Goal: Task Accomplishment & Management: Manage account settings

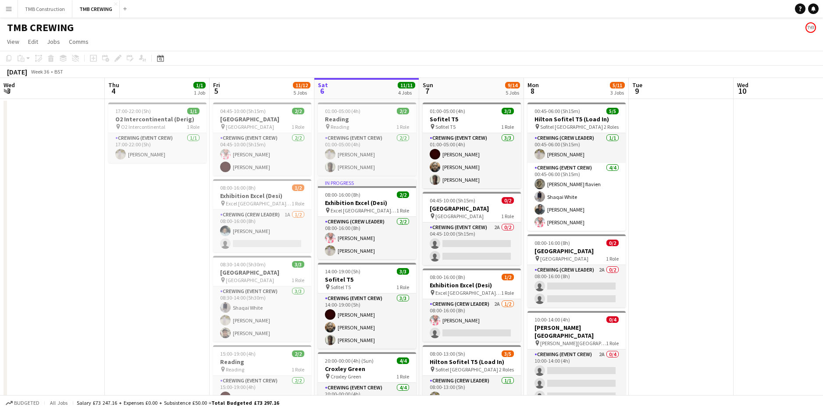
drag, startPoint x: 515, startPoint y: 227, endPoint x: 701, endPoint y: 206, distance: 187.1
click at [701, 206] on app-calendar-viewport "Mon 1 Tue 2 Wed 3 Thu 4 1/1 1 Job Fri 5 11/12 5 Jobs Sat 6 11/11 4 Jobs Sun 7 9…" at bounding box center [411, 329] width 823 height 502
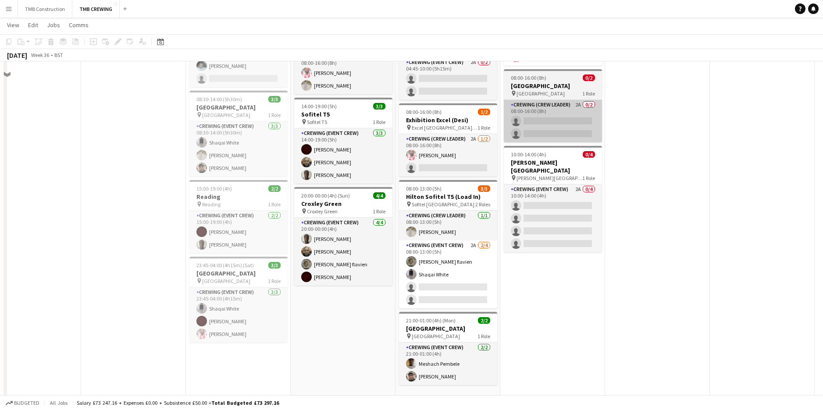
scroll to position [184, 0]
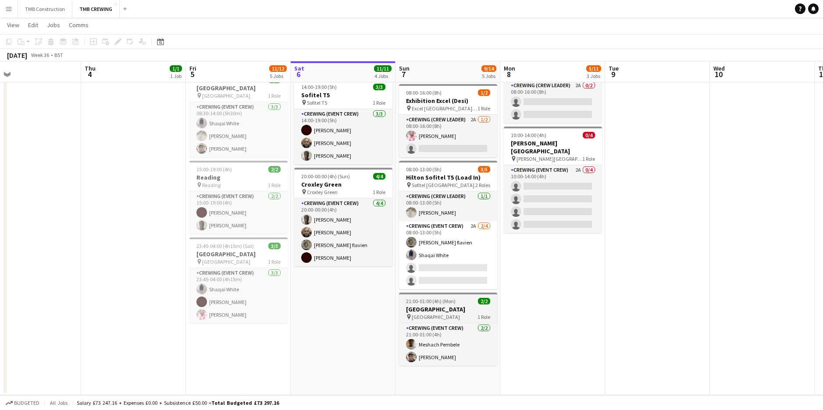
click at [458, 307] on h3 "[GEOGRAPHIC_DATA]" at bounding box center [448, 310] width 98 height 8
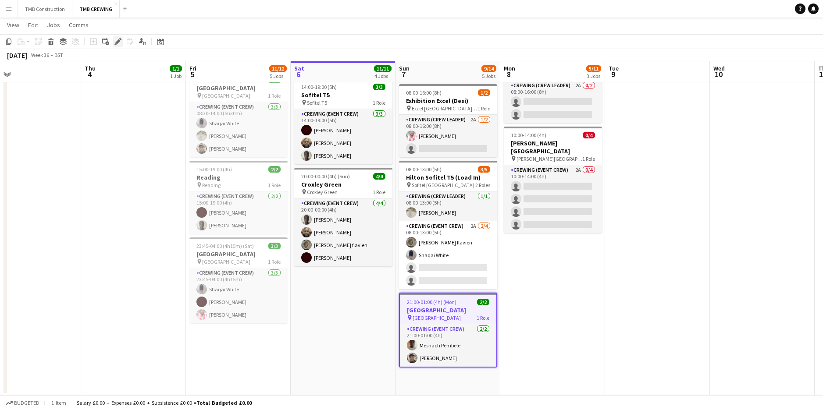
click at [118, 41] on icon at bounding box center [117, 41] width 5 height 5
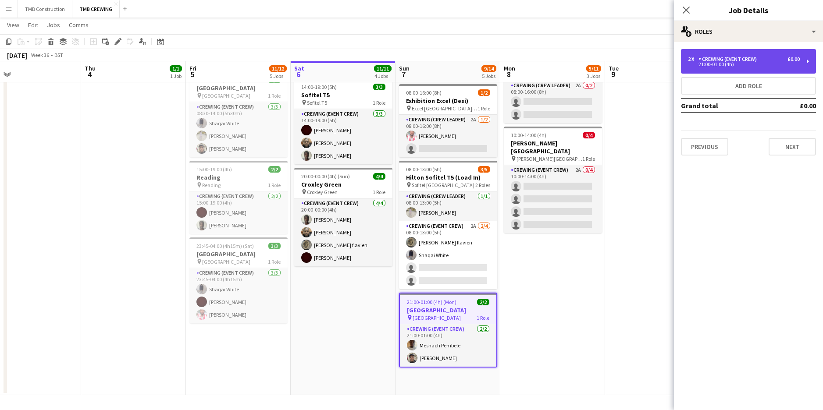
click at [736, 62] on div "21:00-01:00 (4h)" at bounding box center [744, 64] width 112 height 4
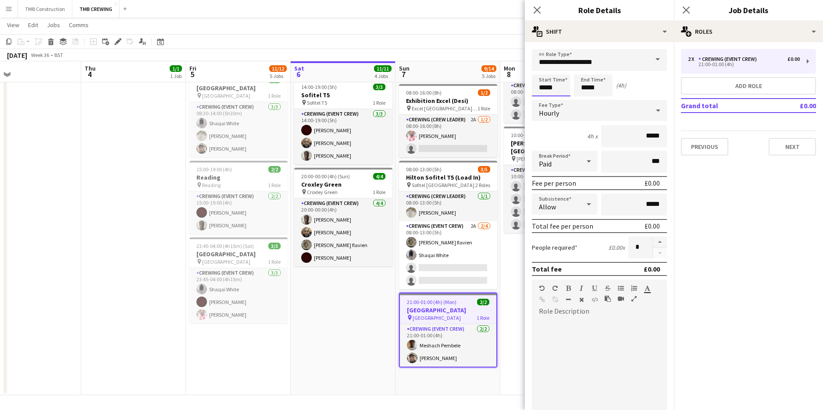
click at [551, 82] on input "*****" at bounding box center [551, 86] width 39 height 22
click at [543, 98] on div at bounding box center [542, 100] width 18 height 9
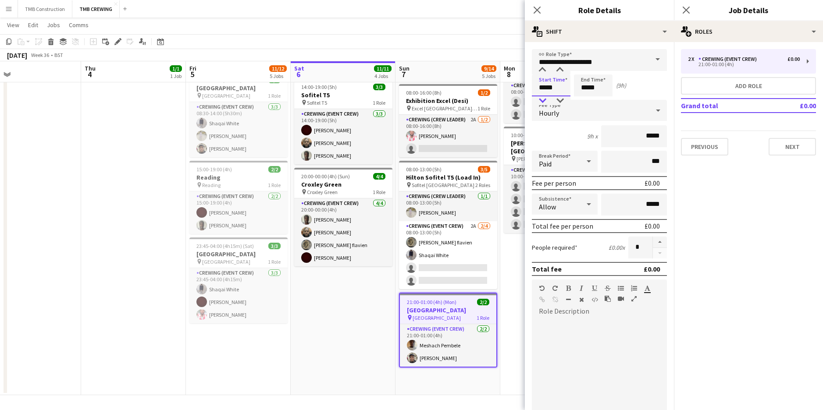
click at [543, 98] on div at bounding box center [542, 100] width 18 height 9
click at [541, 66] on div at bounding box center [542, 70] width 18 height 9
click at [543, 67] on div at bounding box center [542, 70] width 18 height 9
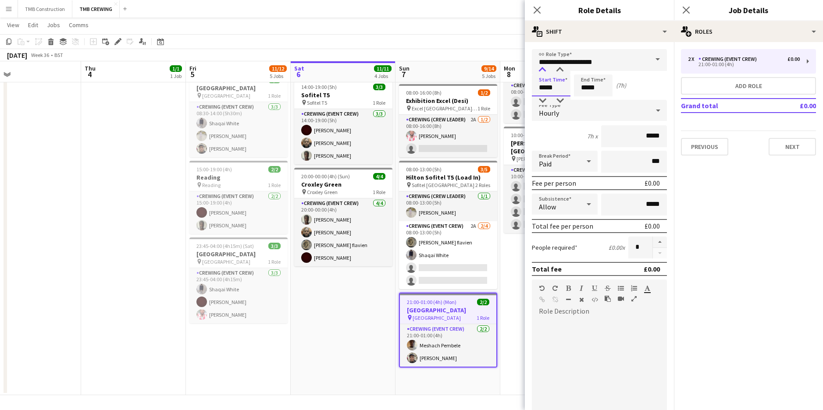
type input "*****"
click at [543, 67] on div at bounding box center [542, 70] width 18 height 9
click at [582, 89] on input "*****" at bounding box center [593, 86] width 39 height 22
click at [583, 101] on div at bounding box center [585, 100] width 18 height 9
type input "*****"
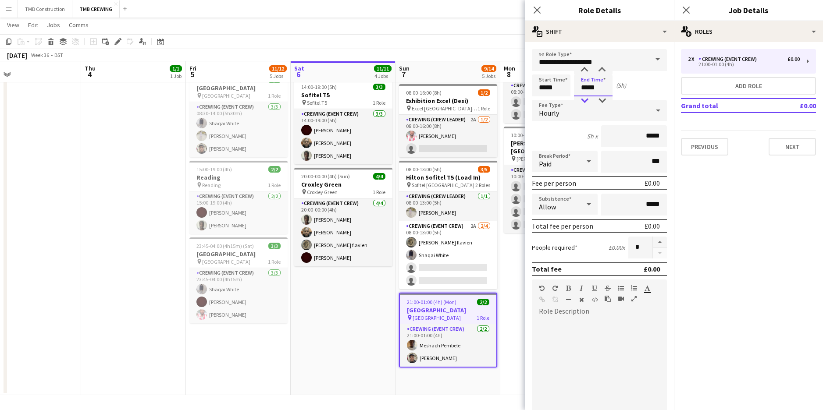
click at [583, 101] on div at bounding box center [585, 100] width 18 height 9
click at [539, 8] on icon at bounding box center [537, 10] width 8 height 8
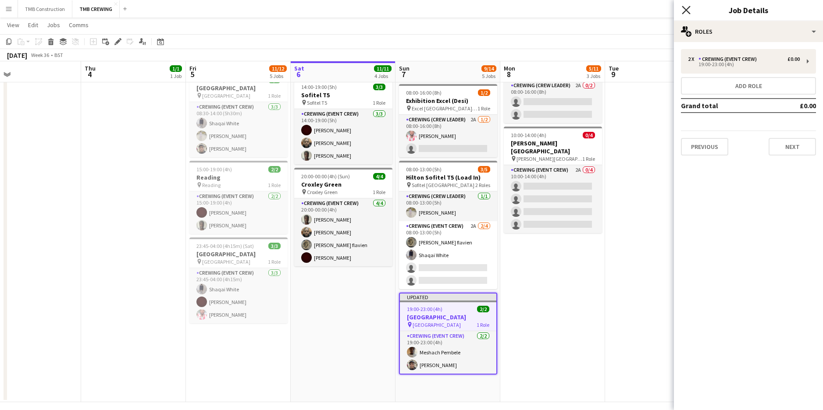
click at [688, 13] on icon "Close pop-in" at bounding box center [686, 10] width 8 height 8
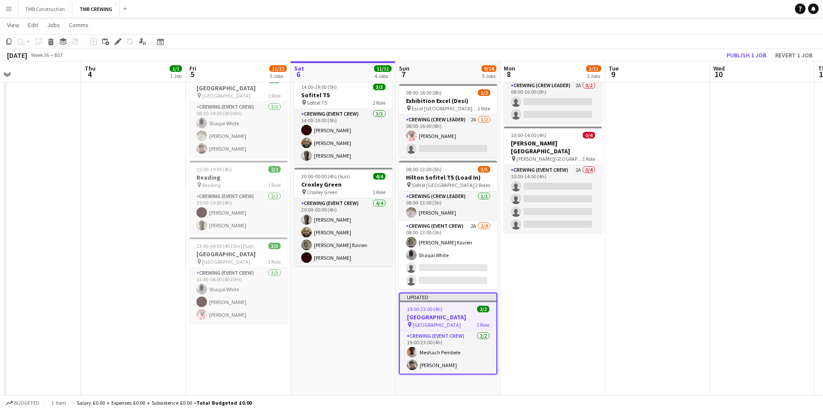
scroll to position [0, 232]
click at [546, 306] on app-date-cell "00:45-06:00 (5h15m) 5/5 Hilton Sofitel T5 (Load In) pin Sofitel London Heathrow…" at bounding box center [553, 159] width 105 height 488
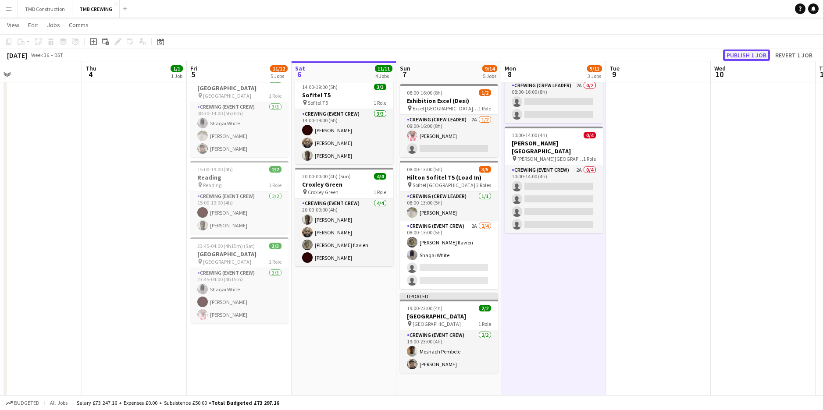
click at [752, 57] on button "Publish 1 job" at bounding box center [746, 55] width 47 height 11
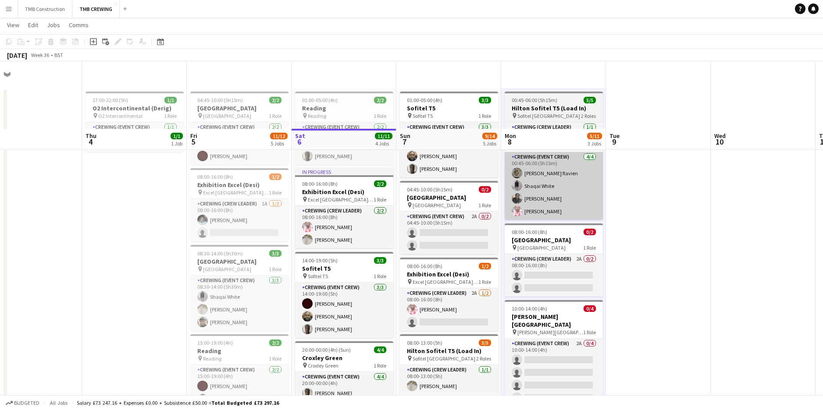
scroll to position [8, 0]
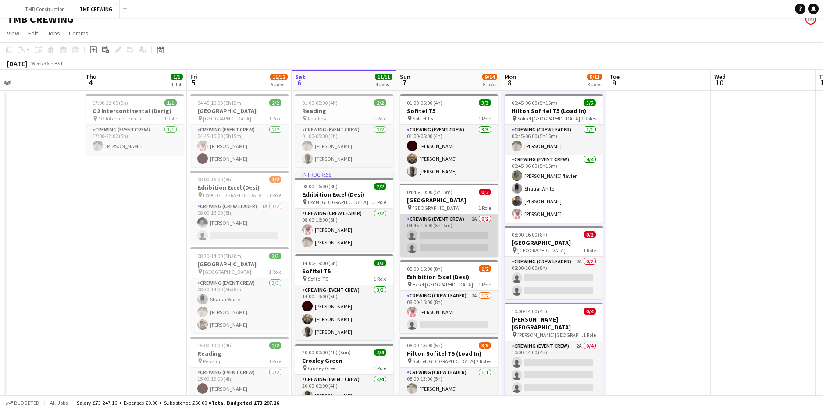
click at [462, 224] on app-card-role "Crewing (Event Crew) 2A 0/2 04:45-10:00 (5h15m) single-neutral-actions single-n…" at bounding box center [449, 235] width 98 height 43
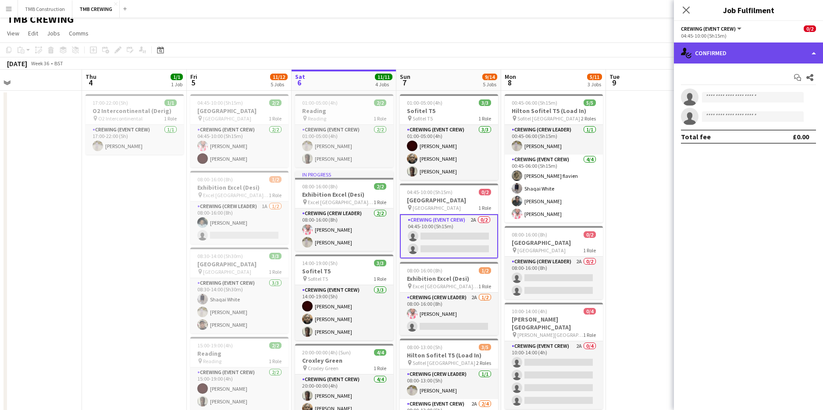
click at [739, 48] on div "single-neutral-actions-check-2 Confirmed" at bounding box center [748, 53] width 149 height 21
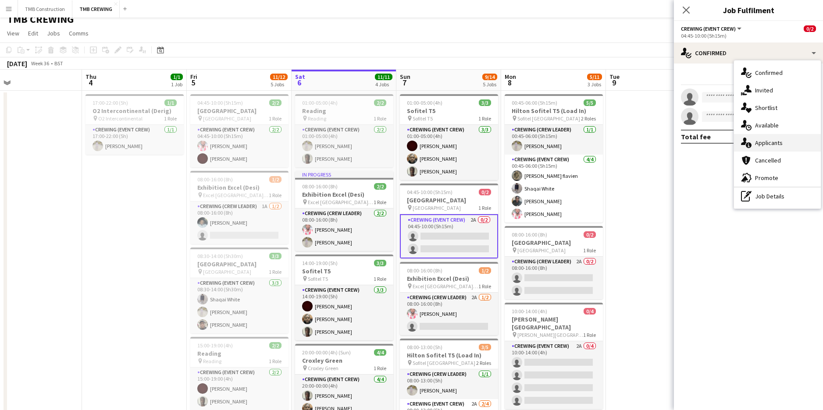
click at [770, 140] on span "Applicants" at bounding box center [769, 143] width 28 height 8
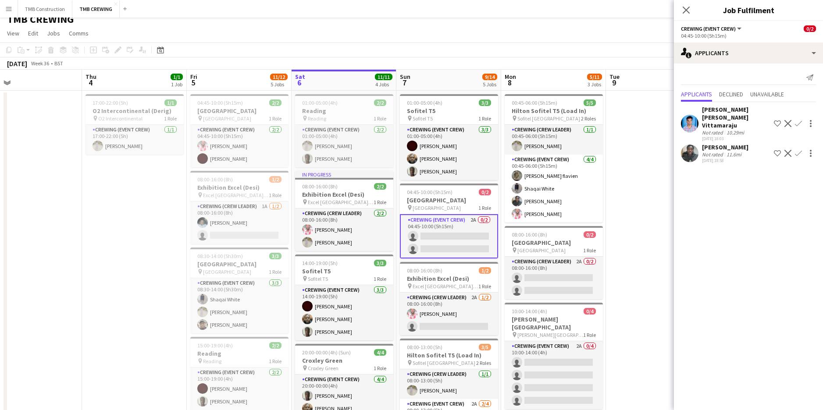
click at [686, 11] on icon "Close pop-in" at bounding box center [685, 10] width 7 height 7
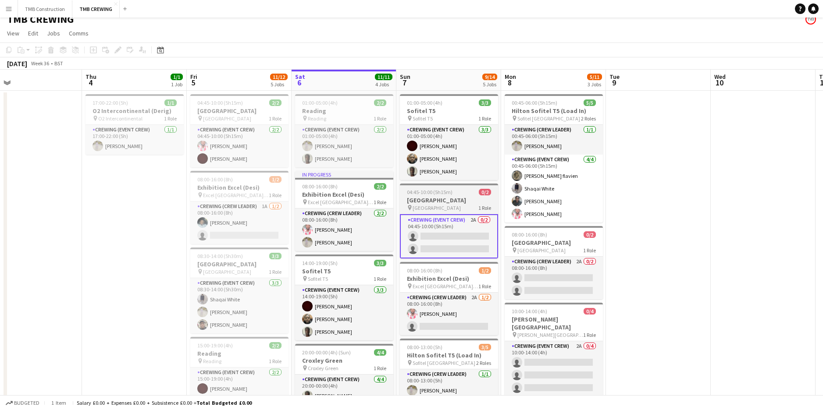
click at [463, 199] on h3 "[GEOGRAPHIC_DATA]" at bounding box center [449, 200] width 98 height 8
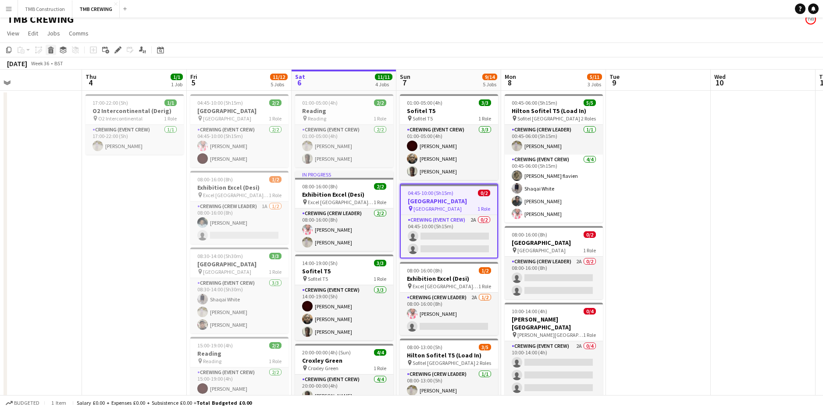
click at [53, 52] on icon "Delete" at bounding box center [50, 49] width 7 height 7
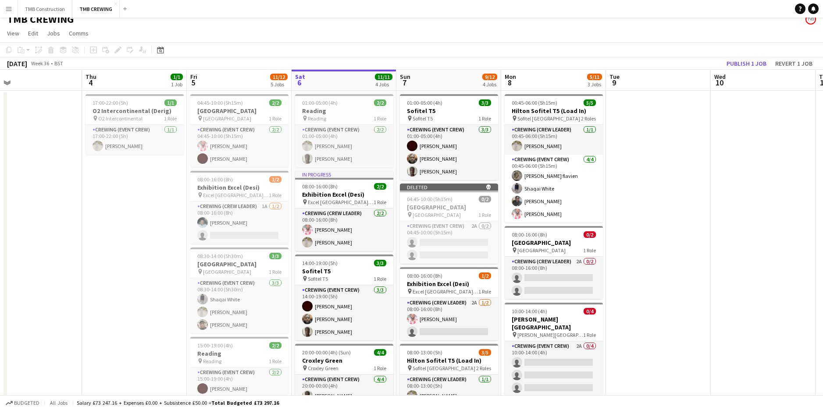
drag, startPoint x: 739, startPoint y: 60, endPoint x: 700, endPoint y: 85, distance: 45.6
click at [700, 85] on app-board-header-date "Tue 9" at bounding box center [658, 80] width 105 height 21
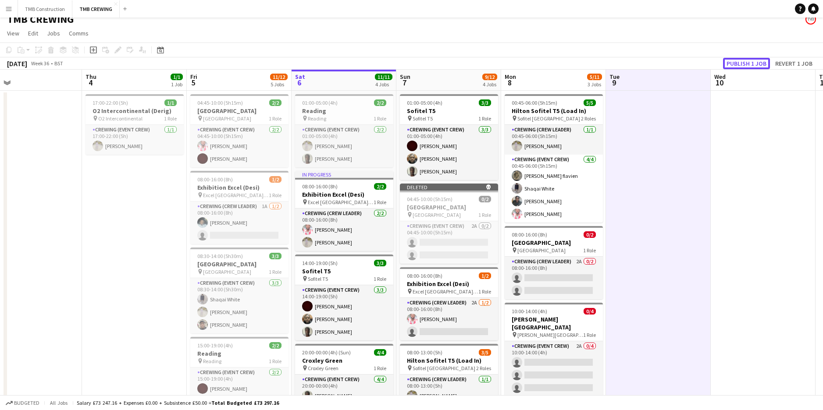
click at [734, 61] on button "Publish 1 job" at bounding box center [746, 63] width 47 height 11
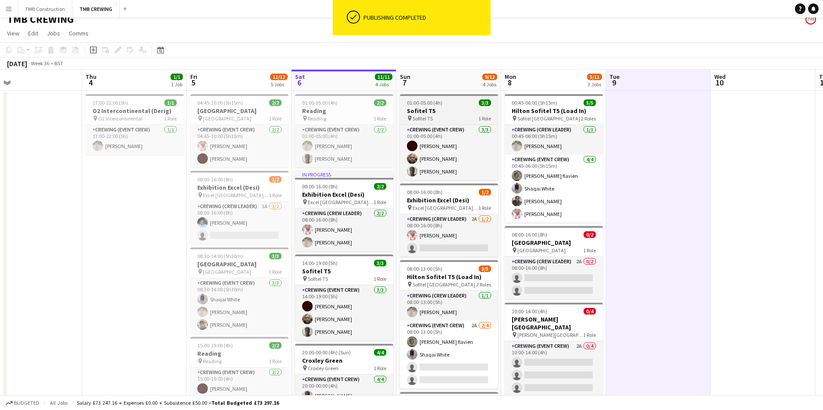
click at [451, 105] on div "01:00-05:00 (4h) 3/3" at bounding box center [449, 103] width 98 height 7
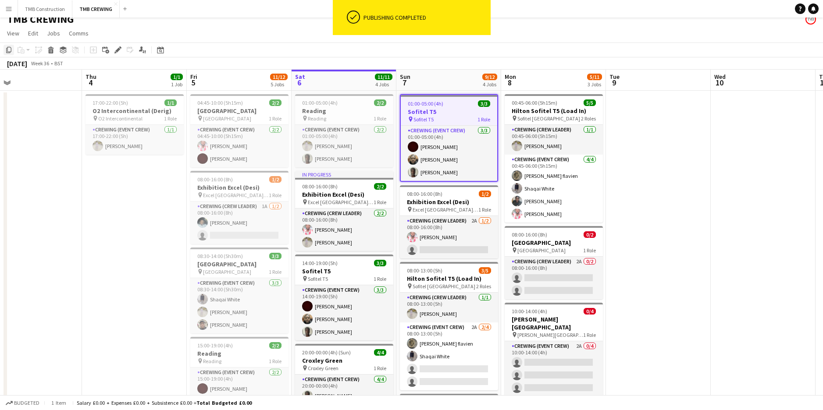
click at [7, 52] on icon at bounding box center [8, 50] width 5 height 6
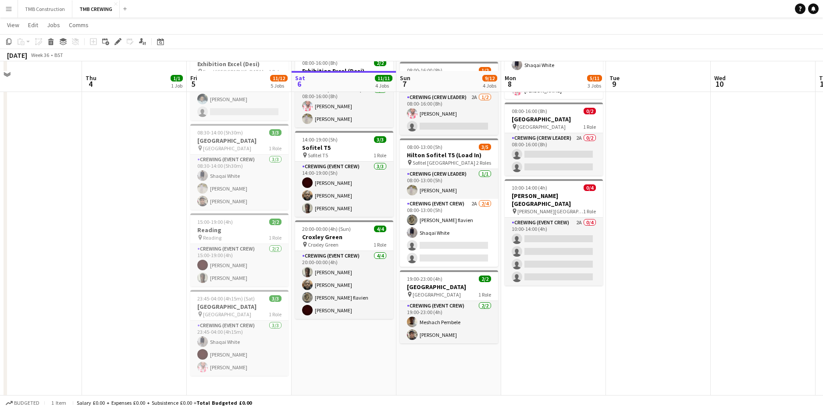
scroll to position [141, 0]
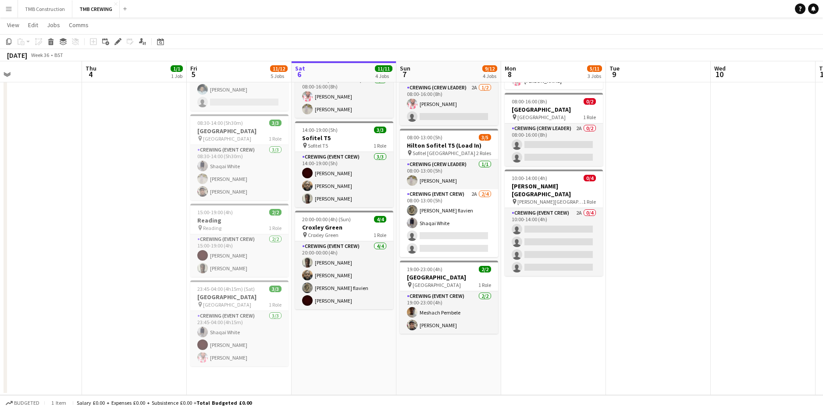
click at [429, 355] on app-date-cell "01:00-05:00 (4h) 3/3 Sofitel T5 pin Sofitel T5 1 Role Crewing (Event Crew) [DAT…" at bounding box center [448, 176] width 105 height 438
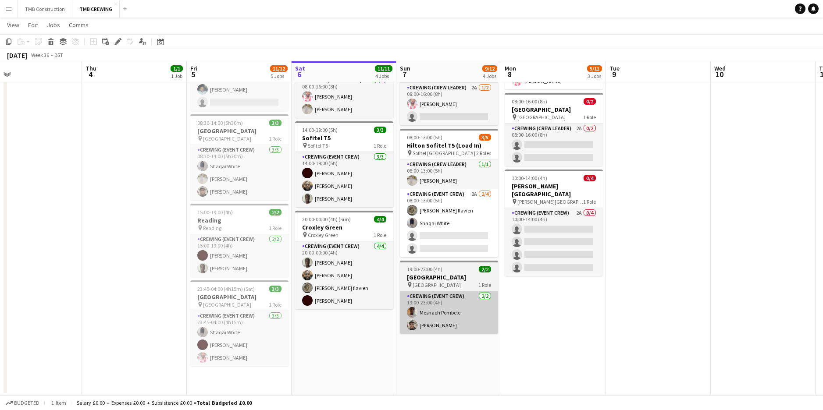
scroll to position [0, 232]
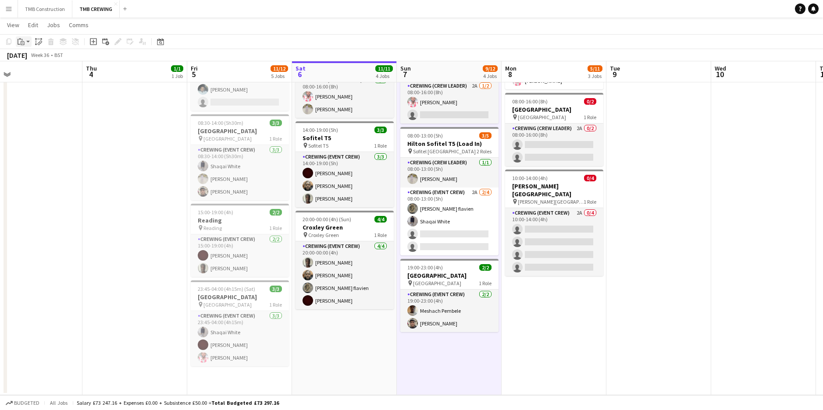
click at [23, 44] on icon "Paste" at bounding box center [21, 41] width 7 height 7
click at [38, 54] on link "Paste Ctrl+V" at bounding box center [64, 58] width 82 height 8
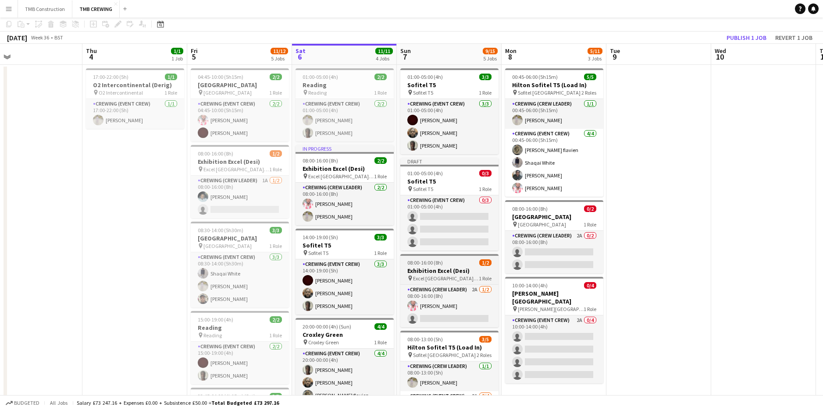
scroll to position [0, 0]
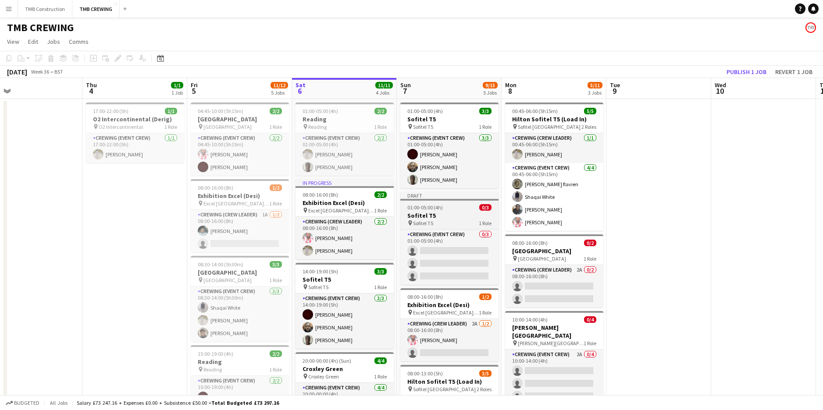
click at [454, 222] on div "pin Sofitel T5 1 Role" at bounding box center [449, 223] width 98 height 7
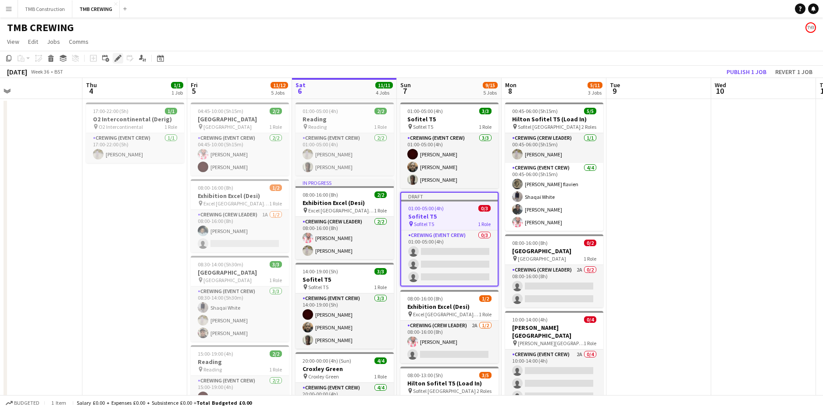
click at [119, 58] on icon at bounding box center [117, 58] width 5 height 5
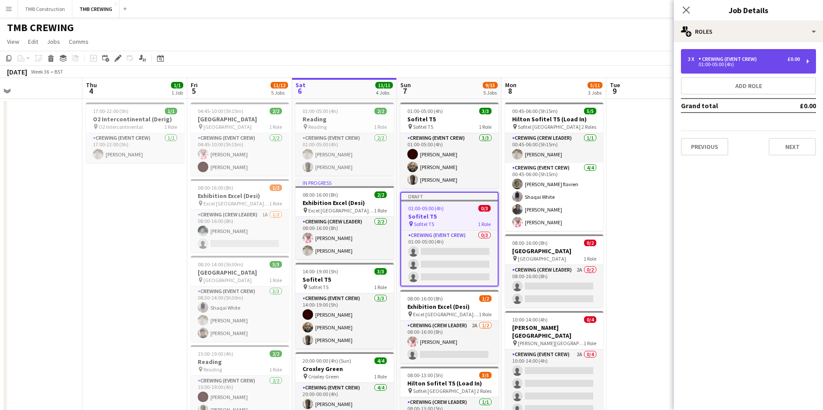
click at [739, 61] on div "Crewing (Event Crew)" at bounding box center [729, 59] width 62 height 6
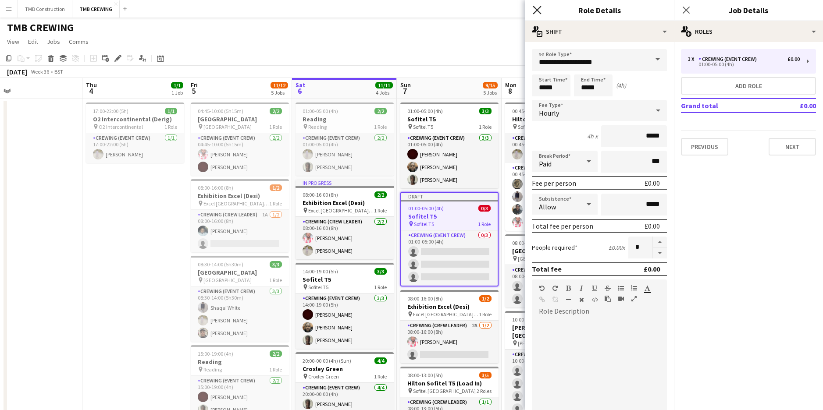
click at [534, 7] on icon at bounding box center [537, 10] width 8 height 8
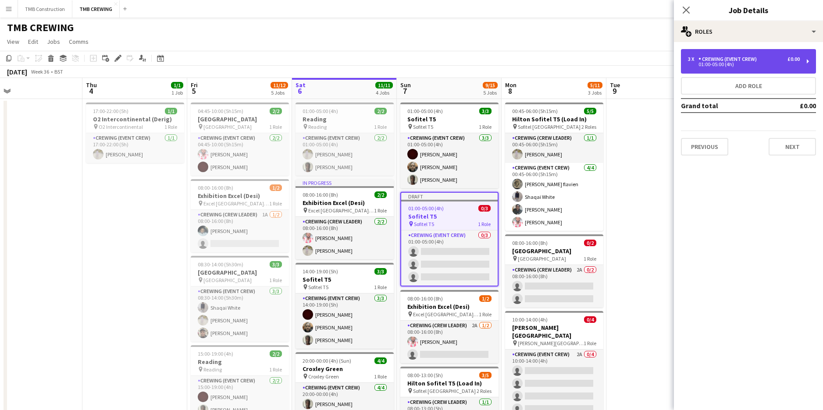
click at [734, 69] on div "3 x Crewing (Event Crew) £0.00 01:00-05:00 (4h)" at bounding box center [748, 61] width 135 height 25
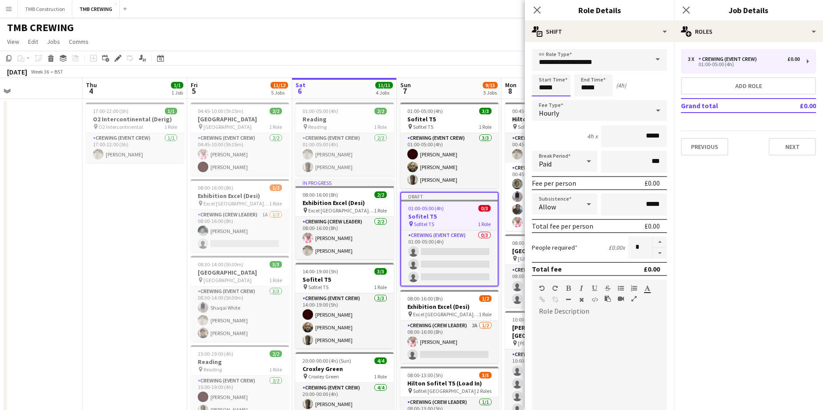
click at [560, 84] on input "*****" at bounding box center [551, 86] width 39 height 22
click at [544, 68] on div at bounding box center [542, 70] width 18 height 9
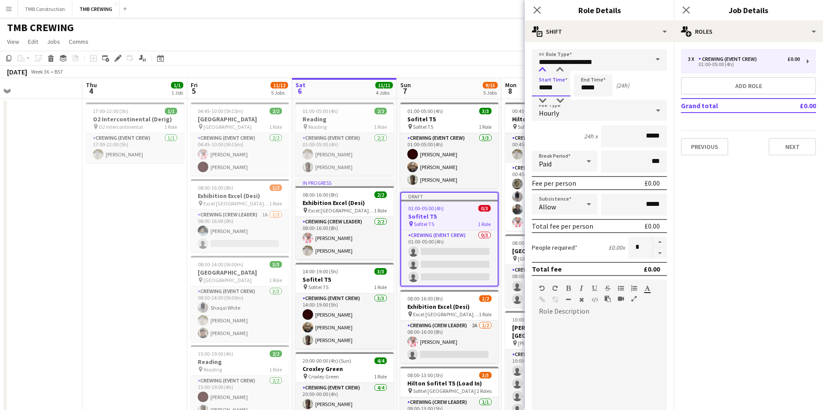
click at [544, 68] on div at bounding box center [542, 70] width 18 height 9
type input "*****"
click at [543, 98] on div at bounding box center [542, 100] width 18 height 9
click at [598, 87] on input "*****" at bounding box center [593, 86] width 39 height 22
click at [585, 68] on div at bounding box center [585, 70] width 18 height 9
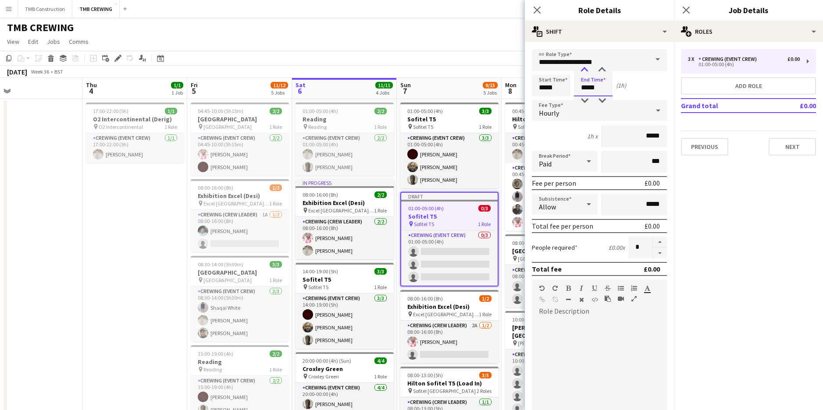
click at [585, 68] on div at bounding box center [585, 70] width 18 height 9
type input "*****"
click at [585, 68] on div at bounding box center [585, 70] width 18 height 9
click at [536, 9] on icon at bounding box center [537, 10] width 8 height 8
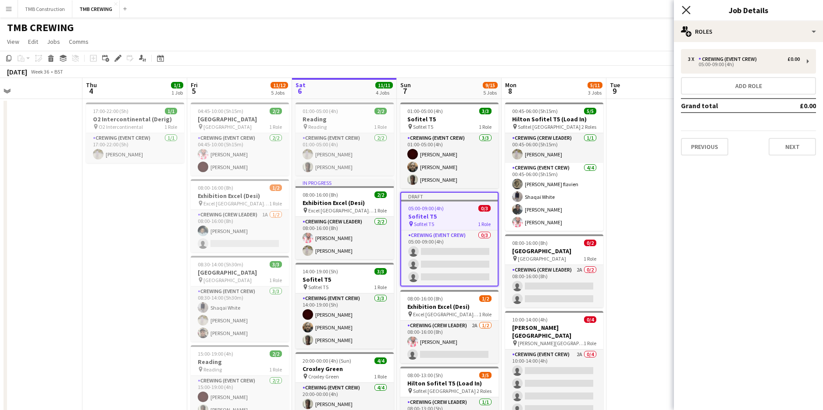
click at [684, 6] on icon "Close pop-in" at bounding box center [686, 10] width 8 height 8
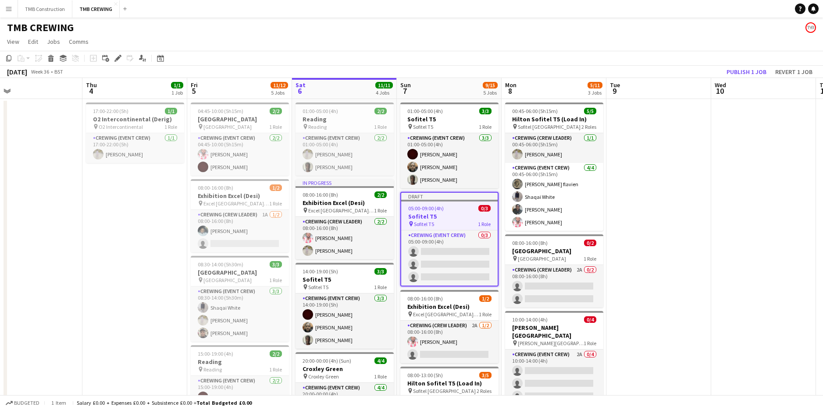
click at [624, 254] on app-date-cell at bounding box center [658, 349] width 105 height 501
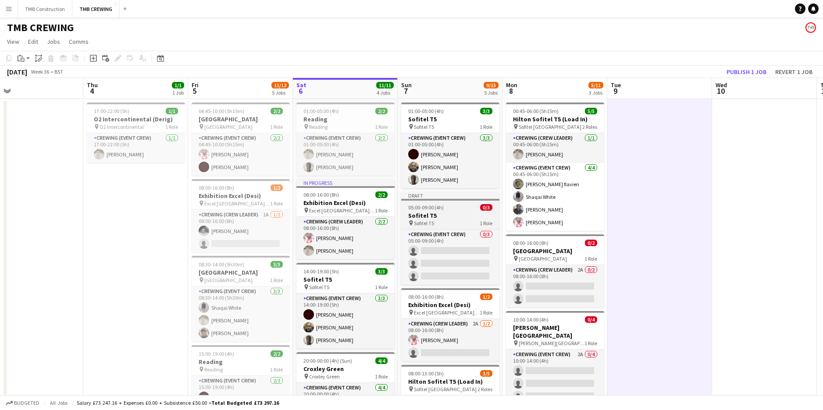
click at [444, 207] on div "05:00-09:00 (4h) 0/3" at bounding box center [450, 207] width 98 height 7
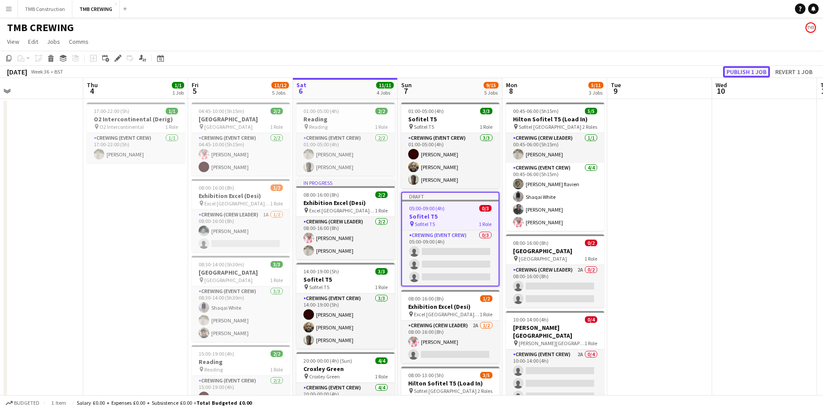
click at [744, 71] on button "Publish 1 job" at bounding box center [746, 71] width 47 height 11
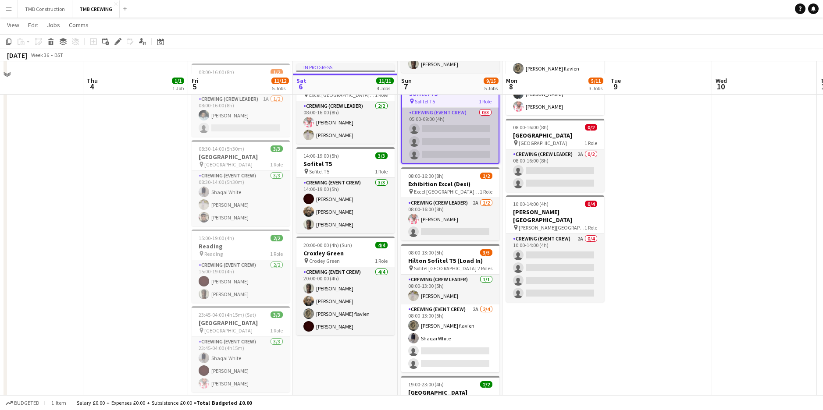
scroll to position [88, 0]
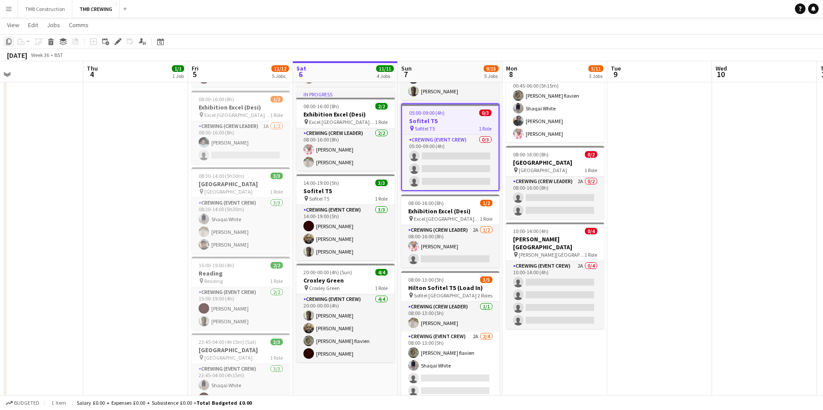
click at [11, 43] on icon at bounding box center [8, 42] width 5 height 6
click at [10, 38] on icon "Copy" at bounding box center [8, 41] width 7 height 7
click at [119, 41] on icon at bounding box center [117, 41] width 5 height 5
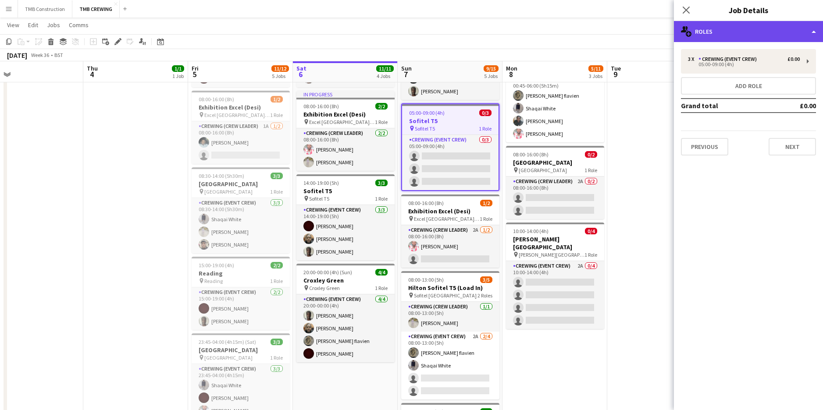
click at [783, 27] on div "multiple-users-add Roles" at bounding box center [748, 31] width 149 height 21
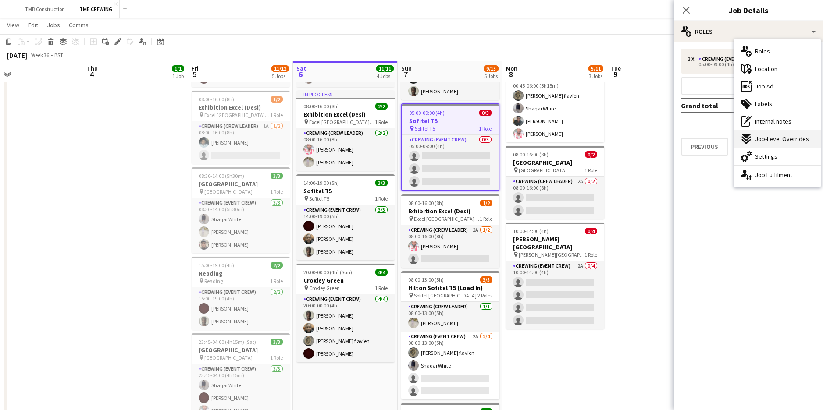
click at [777, 140] on span "Job-Level Overrides" at bounding box center [782, 139] width 54 height 8
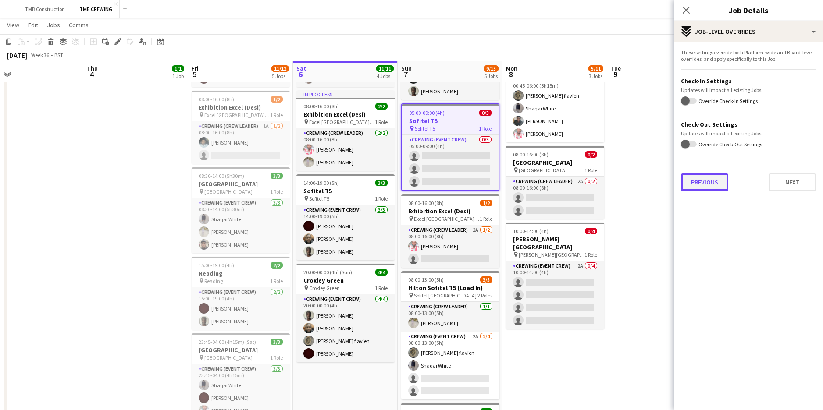
click at [714, 178] on button "Previous" at bounding box center [704, 183] width 47 height 18
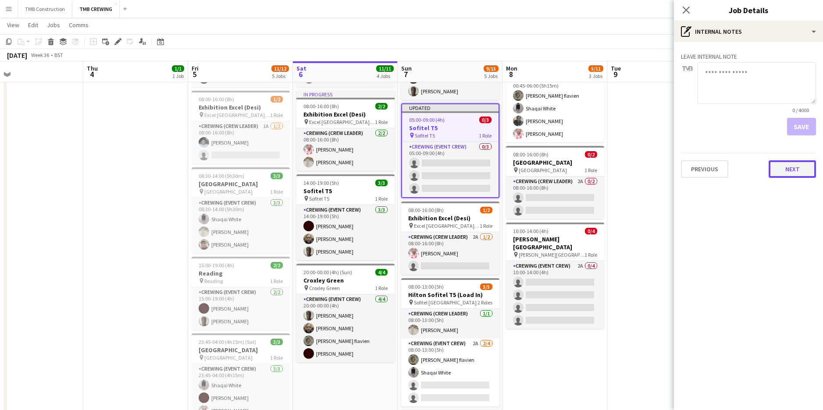
click at [776, 162] on button "Next" at bounding box center [791, 169] width 47 height 18
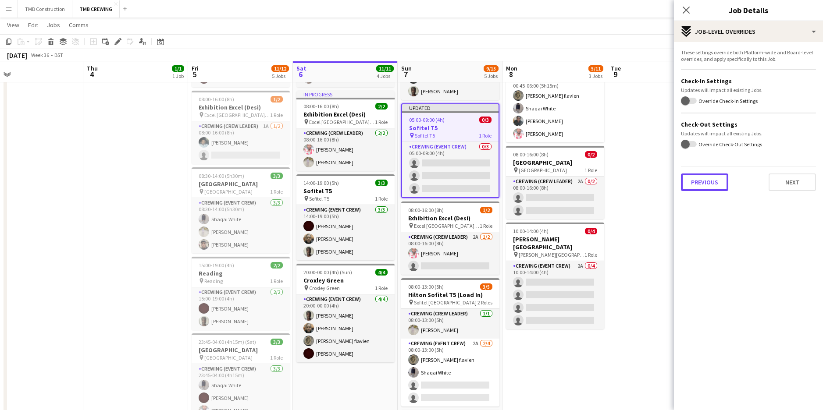
click at [711, 178] on button "Previous" at bounding box center [704, 183] width 47 height 18
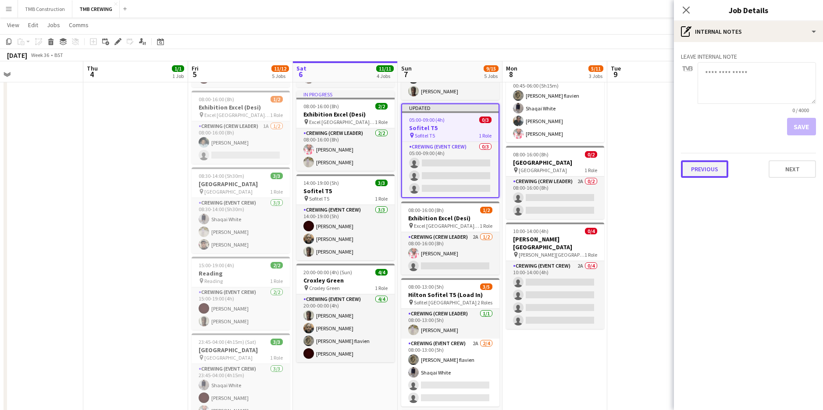
click at [711, 168] on button "Previous" at bounding box center [704, 169] width 47 height 18
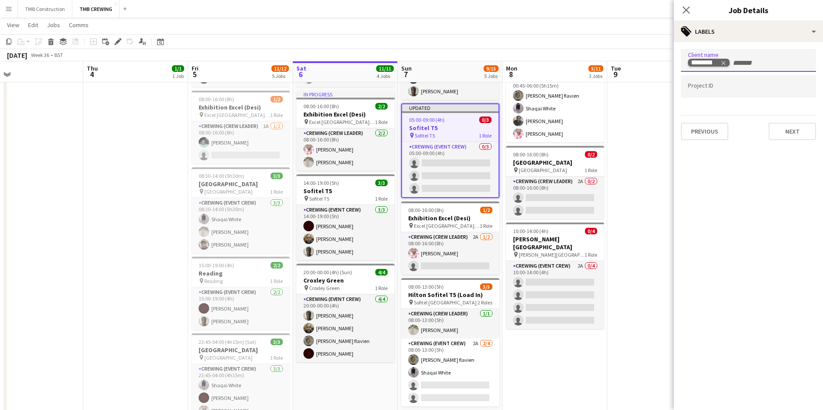
click at [723, 62] on icon "Remove tag" at bounding box center [723, 63] width 6 height 6
type input "***"
click at [719, 92] on div "AES" at bounding box center [748, 87] width 135 height 21
click at [782, 135] on button "Next" at bounding box center [791, 132] width 47 height 18
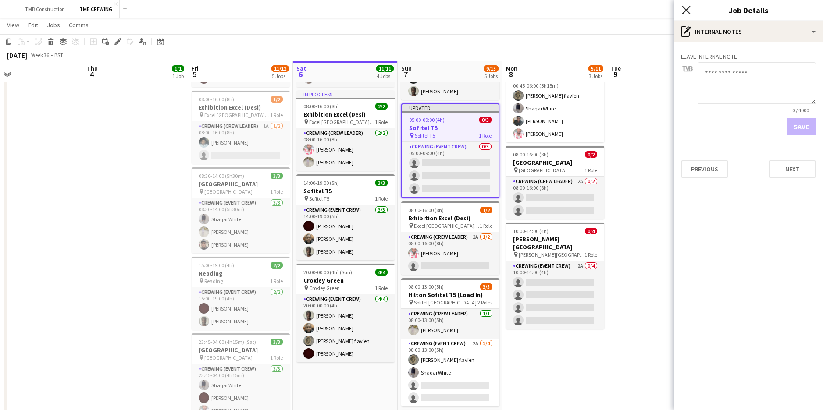
click at [689, 10] on icon "Close pop-in" at bounding box center [686, 10] width 8 height 8
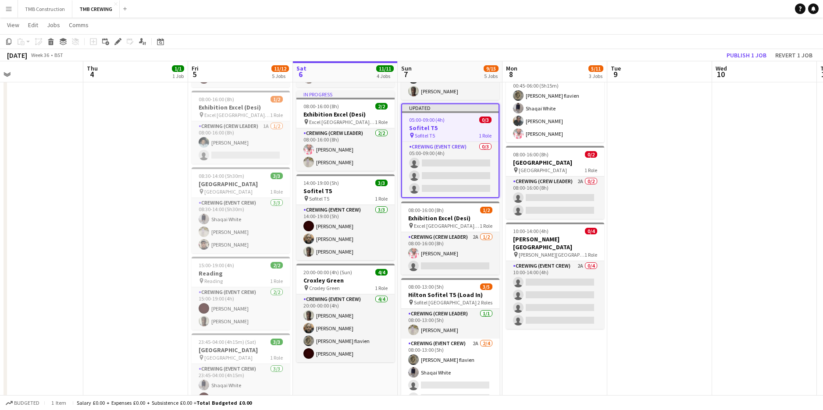
click at [759, 286] on app-date-cell at bounding box center [764, 258] width 105 height 494
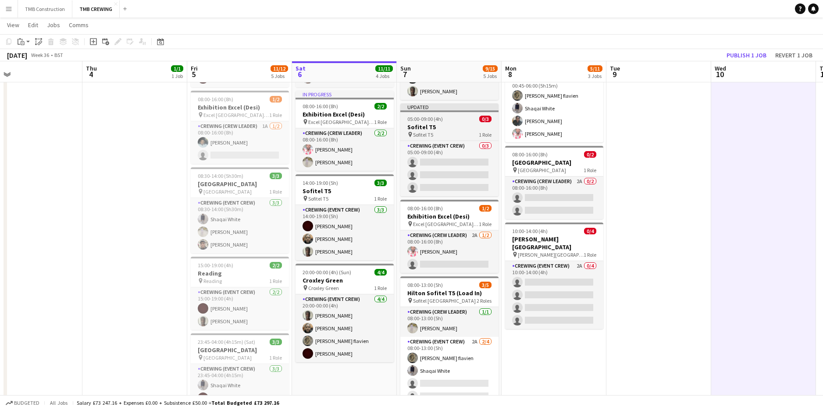
click at [443, 121] on div "05:00-09:00 (4h) 0/3" at bounding box center [449, 119] width 98 height 7
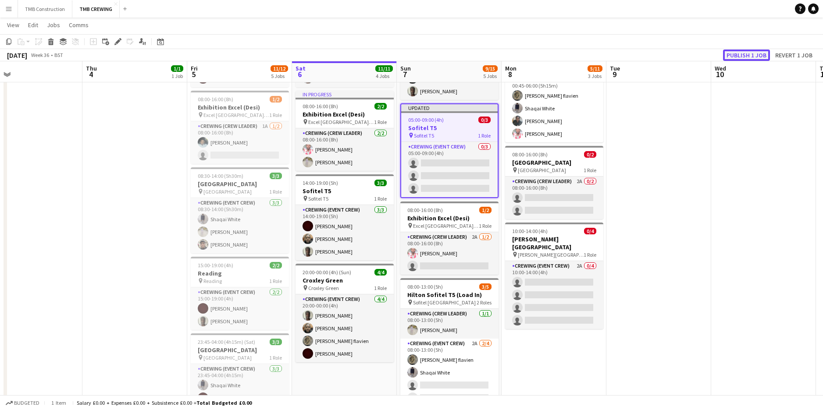
click at [749, 59] on button "Publish 1 job" at bounding box center [746, 55] width 47 height 11
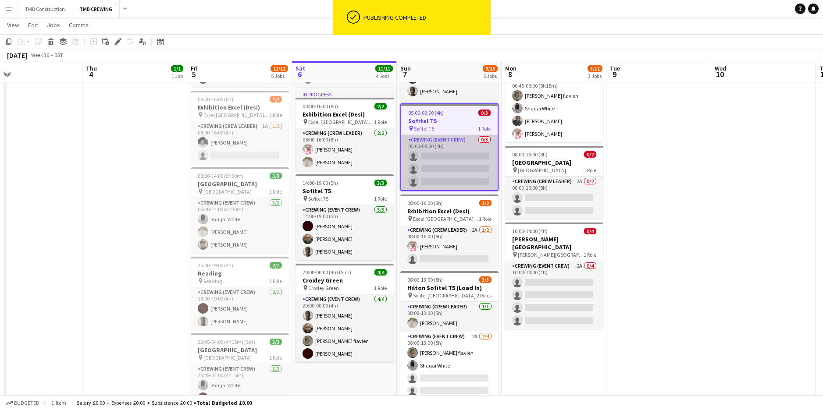
click at [466, 143] on app-card-role "Crewing (Event Crew) 0/3 05:00-09:00 (4h) single-neutral-actions single-neutral…" at bounding box center [449, 162] width 96 height 55
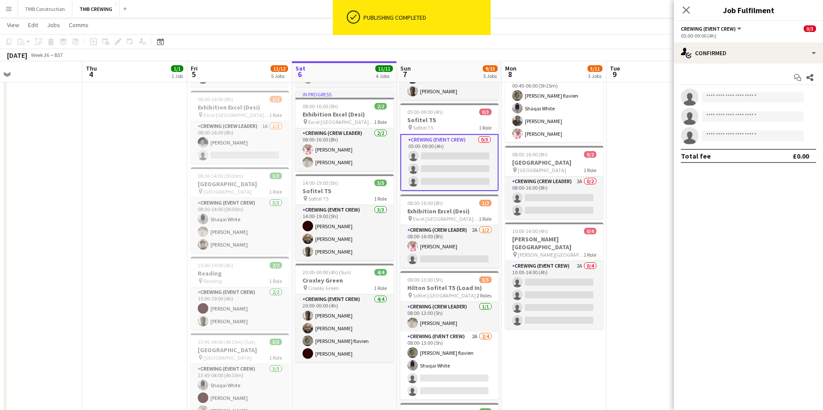
click at [747, 104] on app-invite-slot "single-neutral-actions" at bounding box center [748, 98] width 149 height 18
drag, startPoint x: 747, startPoint y: 104, endPoint x: 752, endPoint y: 95, distance: 10.6
click at [746, 104] on app-invite-slot "single-neutral-actions" at bounding box center [748, 98] width 149 height 18
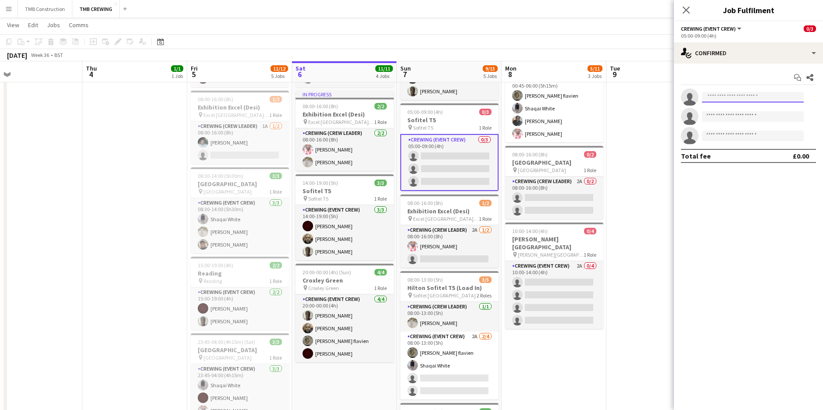
click at [753, 94] on input at bounding box center [753, 97] width 102 height 11
click at [777, 99] on input at bounding box center [753, 97] width 102 height 11
type input "*****"
click at [753, 245] on mat-expansion-panel "check Confirmed Start chat Share single-neutral-actions ***** single-neutral-ac…" at bounding box center [748, 237] width 149 height 347
drag, startPoint x: 736, startPoint y: 100, endPoint x: 688, endPoint y: 94, distance: 49.0
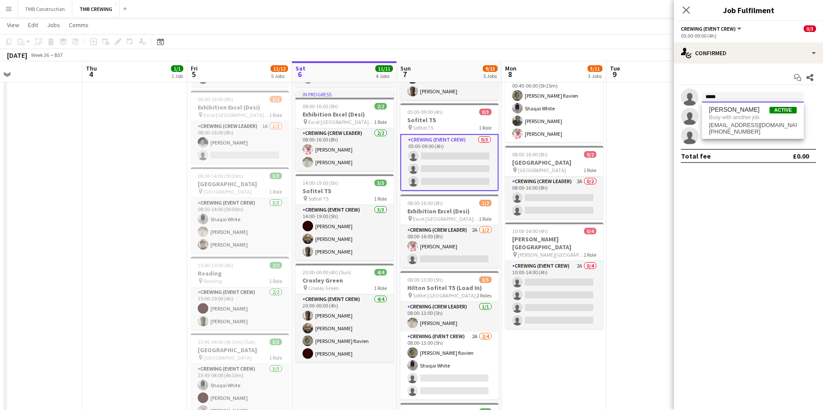
click at [688, 94] on app-invite-slot "single-neutral-actions *****" at bounding box center [748, 98] width 149 height 18
click at [662, 115] on app-calendar-viewport "Mon 1 Tue 2 Wed 3 Thu 4 1/1 1 Job Fri 5 11/12 5 Jobs Sat 6 11/11 4 Jobs Sun 7 9…" at bounding box center [411, 226] width 823 height 558
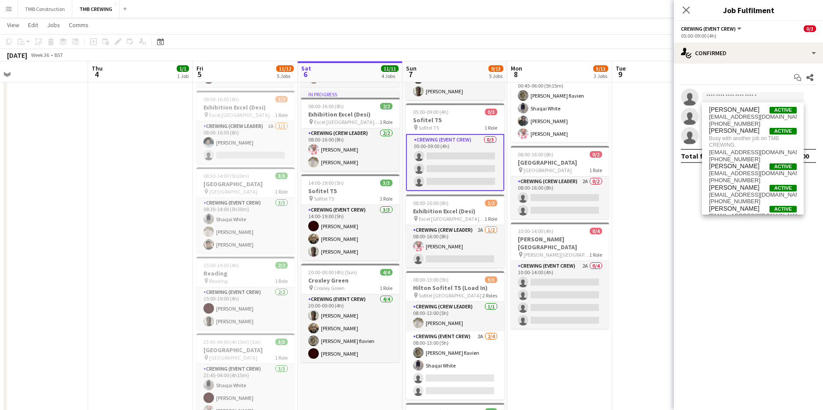
click at [686, 10] on icon at bounding box center [685, 10] width 7 height 7
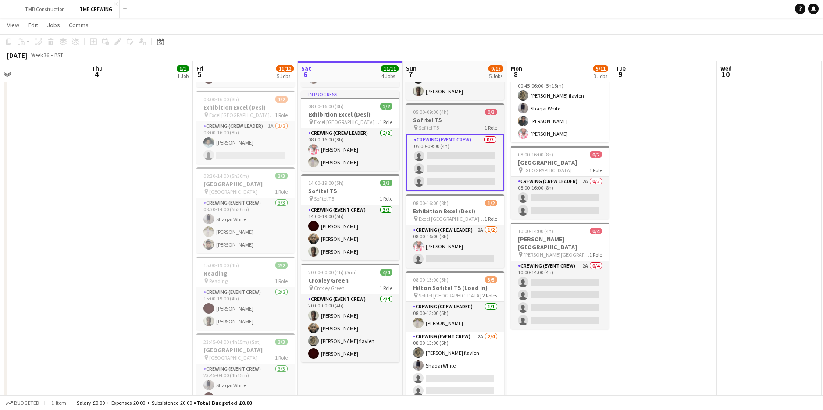
click at [465, 118] on h3 "Sofitel T5" at bounding box center [455, 120] width 98 height 8
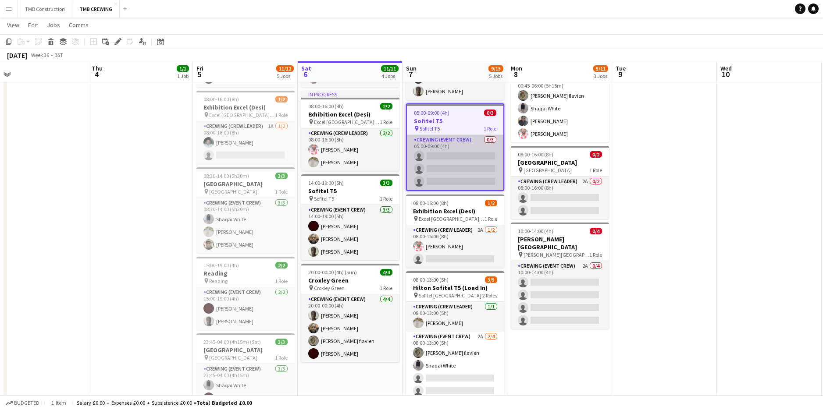
click at [483, 149] on app-card-role "Crewing (Event Crew) 0/3 05:00-09:00 (4h) single-neutral-actions single-neutral…" at bounding box center [455, 162] width 96 height 55
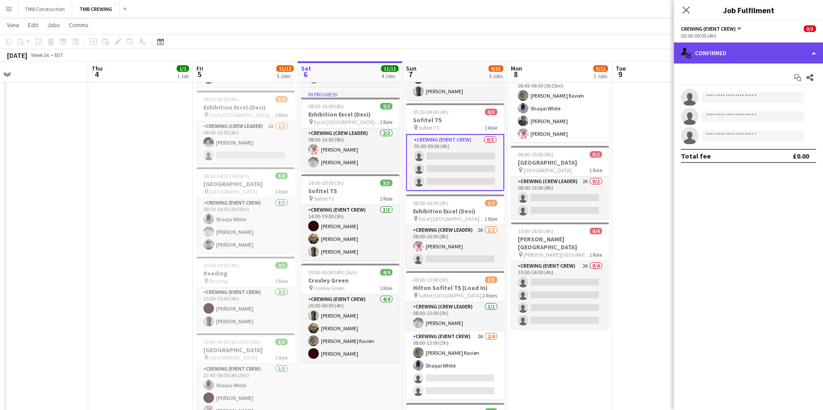
click at [741, 47] on div "single-neutral-actions-check-2 Confirmed" at bounding box center [748, 53] width 149 height 21
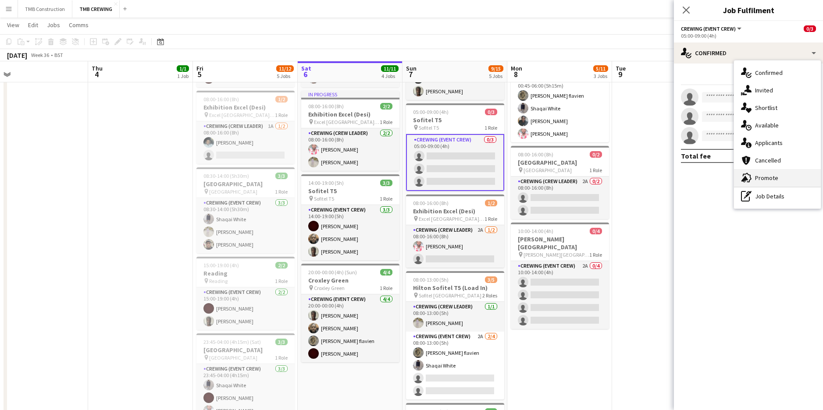
click at [761, 180] on span "Promote" at bounding box center [766, 178] width 23 height 8
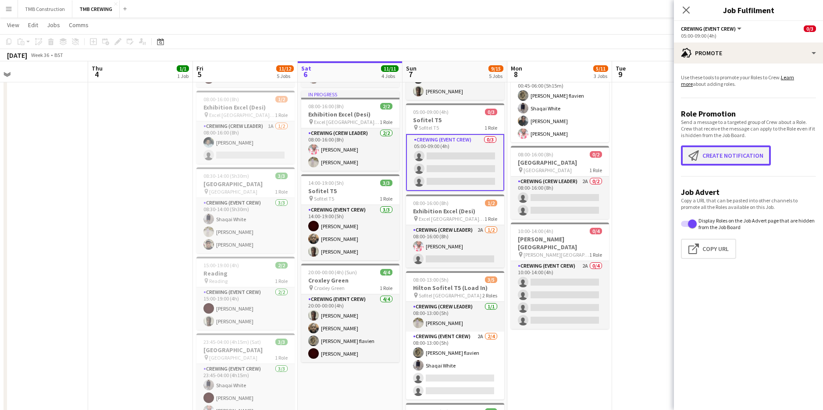
click at [729, 151] on button "Create notification Create notification" at bounding box center [726, 156] width 90 height 20
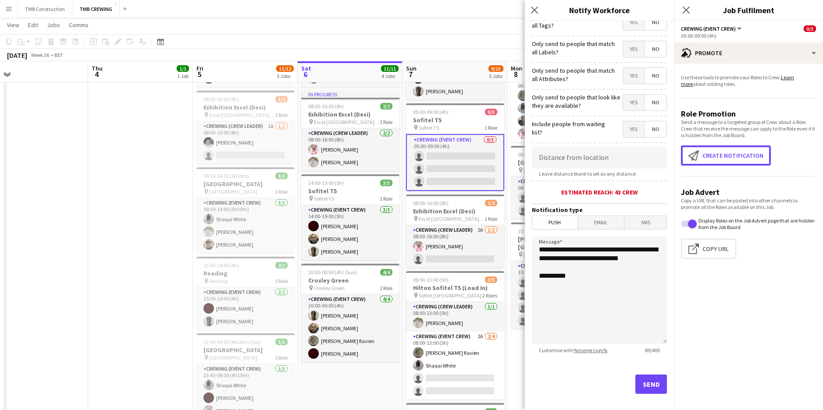
scroll to position [72, 0]
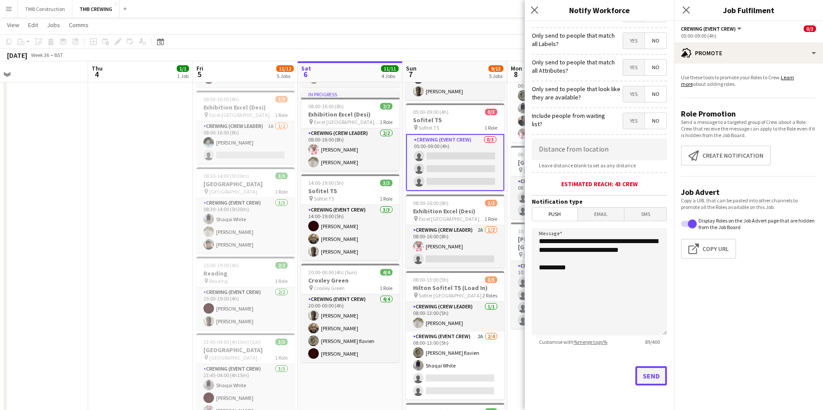
click at [644, 386] on button "Send" at bounding box center [651, 375] width 32 height 19
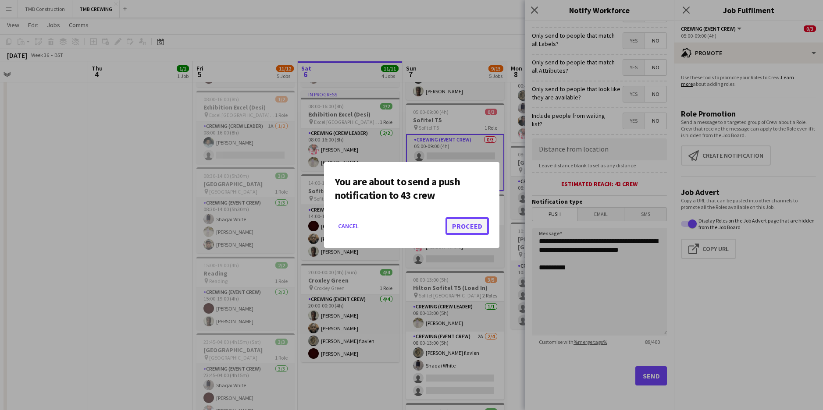
click at [476, 224] on button "Proceed" at bounding box center [466, 226] width 43 height 18
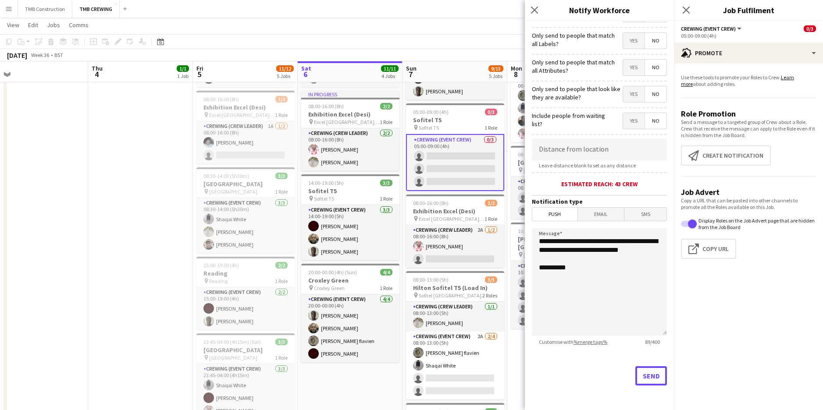
scroll to position [88, 0]
click at [535, 11] on icon at bounding box center [534, 10] width 8 height 8
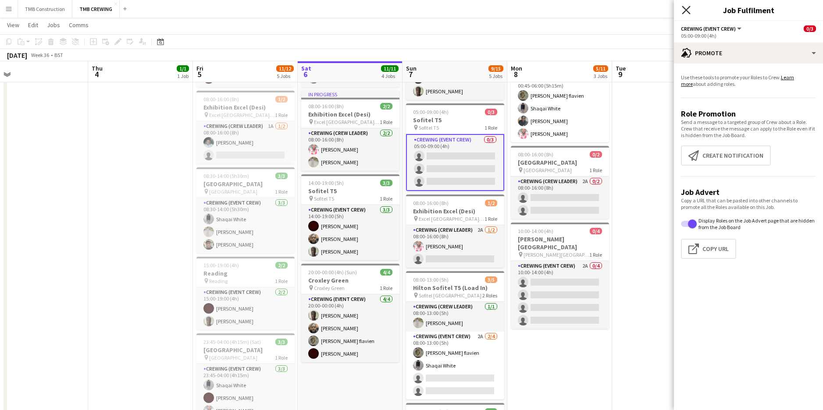
click at [683, 14] on icon at bounding box center [686, 10] width 8 height 8
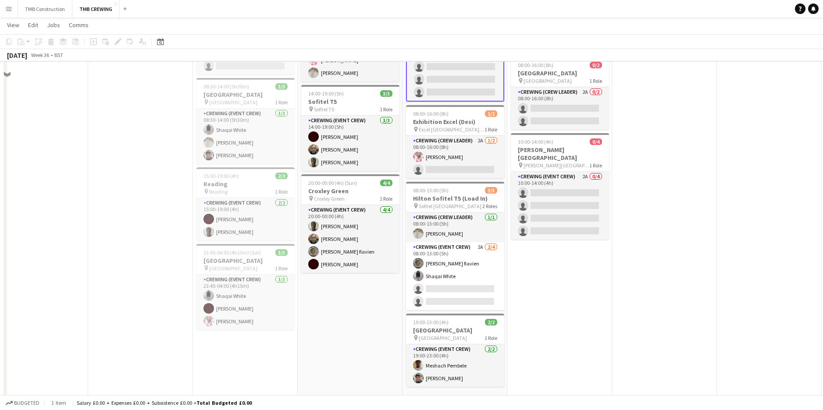
scroll to position [196, 0]
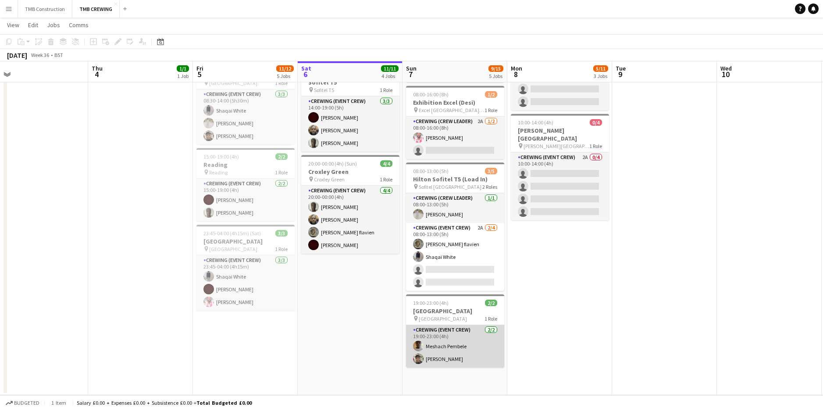
click at [481, 340] on app-card-role "Crewing (Event Crew) [DATE] 19:00-23:00 (4h) [PERSON_NAME] [PERSON_NAME]" at bounding box center [455, 346] width 98 height 43
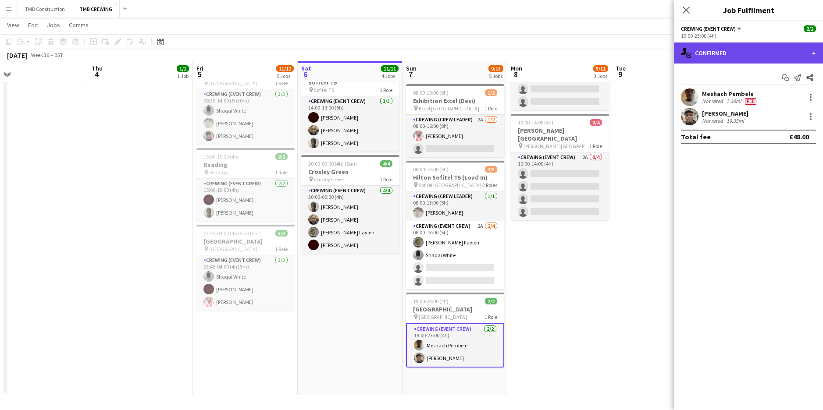
click at [712, 54] on div "single-neutral-actions-check-2 Confirmed" at bounding box center [748, 53] width 149 height 21
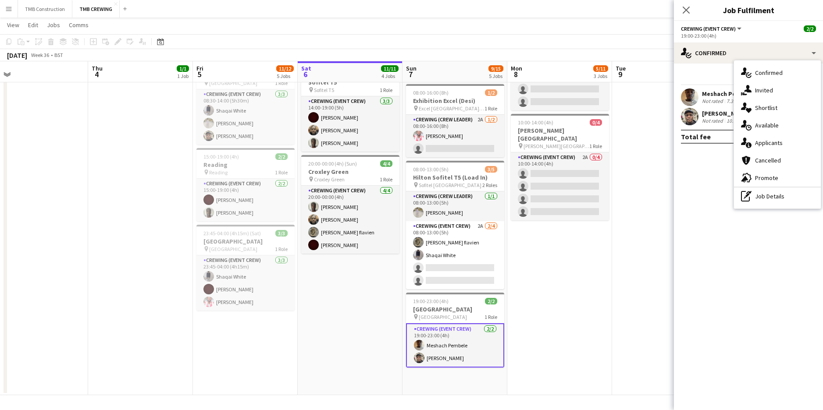
click at [533, 320] on app-date-cell "00:45-06:00 (5h15m) 5/5 Hilton Sofitel T5 (Load In) pin Sofitel London Heathrow…" at bounding box center [559, 149] width 105 height 494
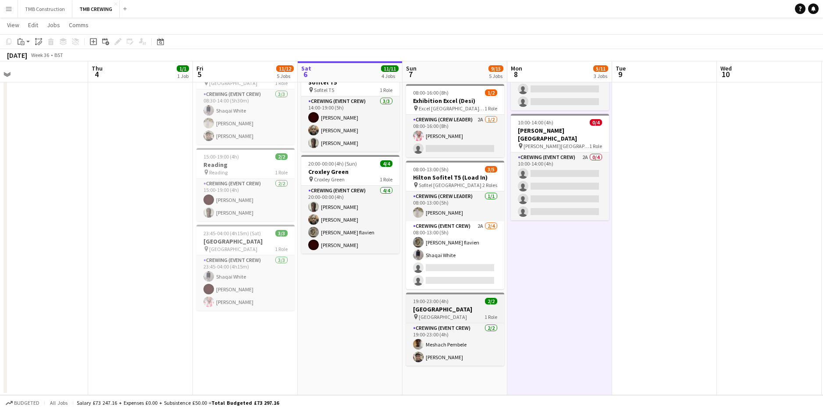
click at [456, 307] on h3 "[GEOGRAPHIC_DATA]" at bounding box center [455, 310] width 98 height 8
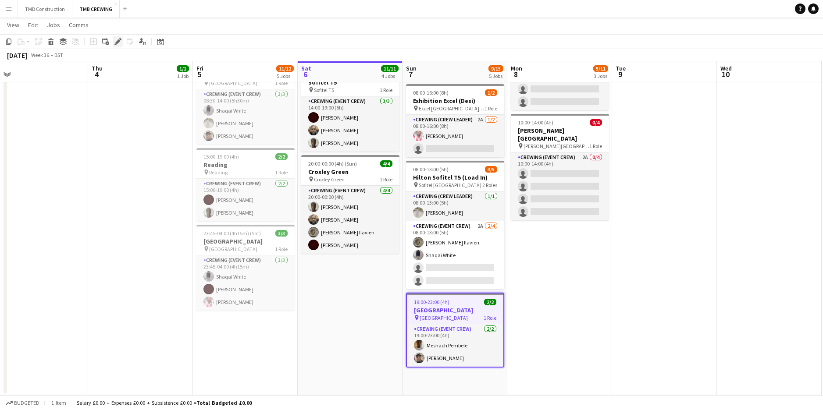
click at [120, 40] on icon "Edit" at bounding box center [117, 41] width 7 height 7
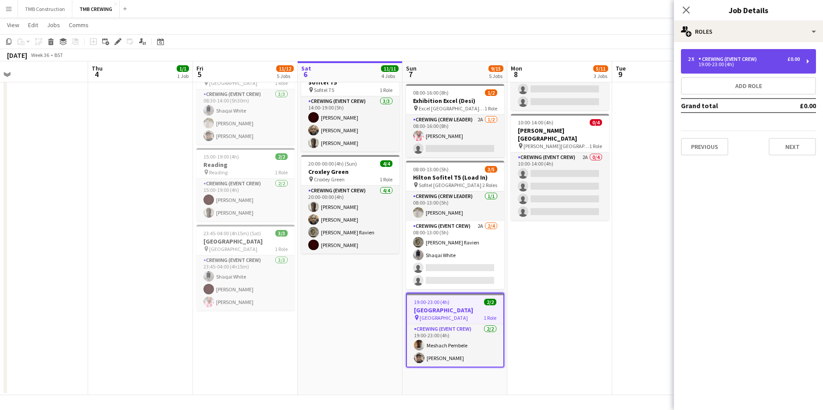
click at [732, 64] on div "19:00-23:00 (4h)" at bounding box center [744, 64] width 112 height 4
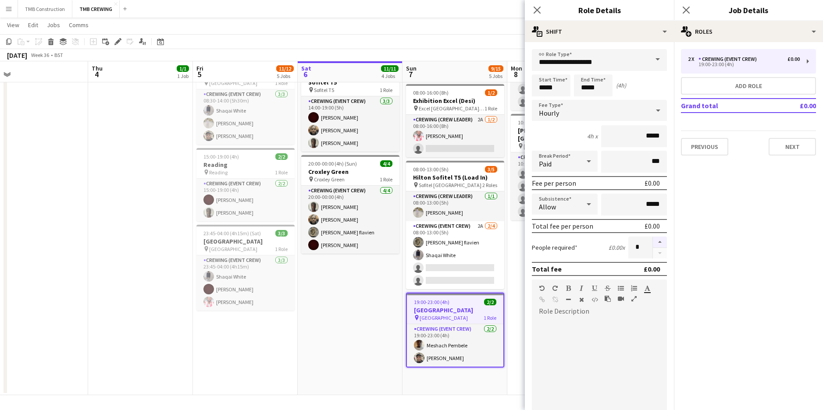
click at [654, 240] on button "button" at bounding box center [660, 242] width 14 height 11
type input "*"
click at [538, 11] on icon at bounding box center [537, 10] width 8 height 8
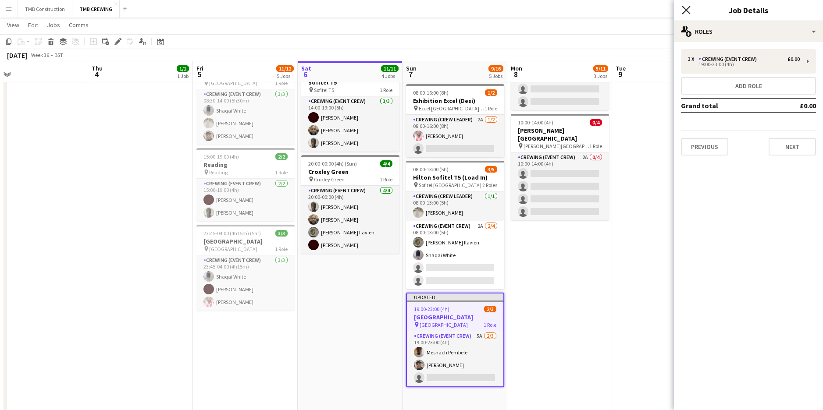
click at [684, 9] on icon "Close pop-in" at bounding box center [686, 10] width 8 height 8
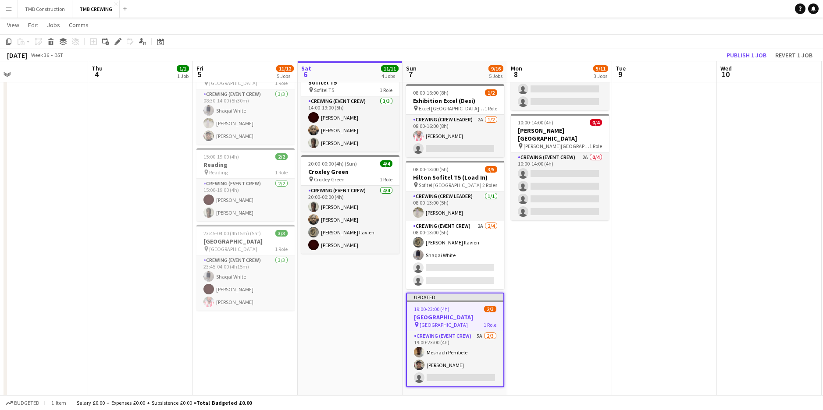
drag, startPoint x: 531, startPoint y: 357, endPoint x: 511, endPoint y: 316, distance: 45.9
click at [531, 357] on app-date-cell "00:45-06:00 (5h15m) 5/5 Hilton Sofitel T5 (Load In) pin Sofitel London Heathrow…" at bounding box center [559, 158] width 105 height 513
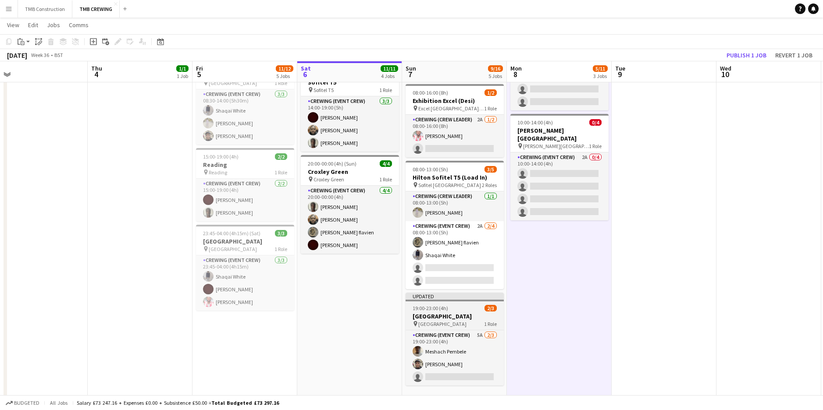
click at [471, 317] on h3 "[GEOGRAPHIC_DATA]" at bounding box center [454, 317] width 98 height 8
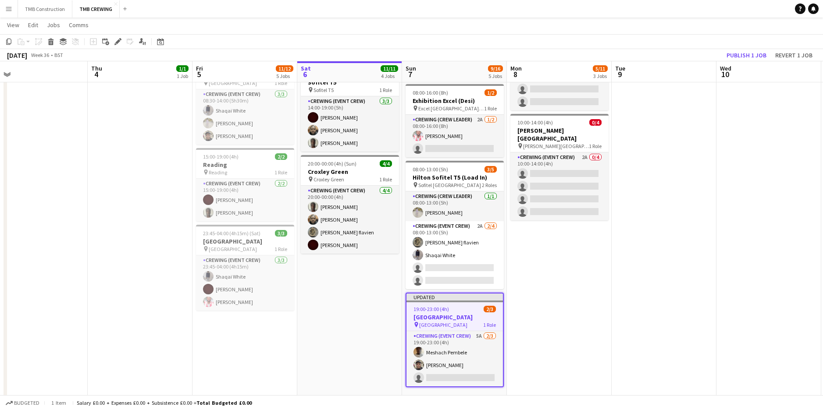
scroll to position [0, 226]
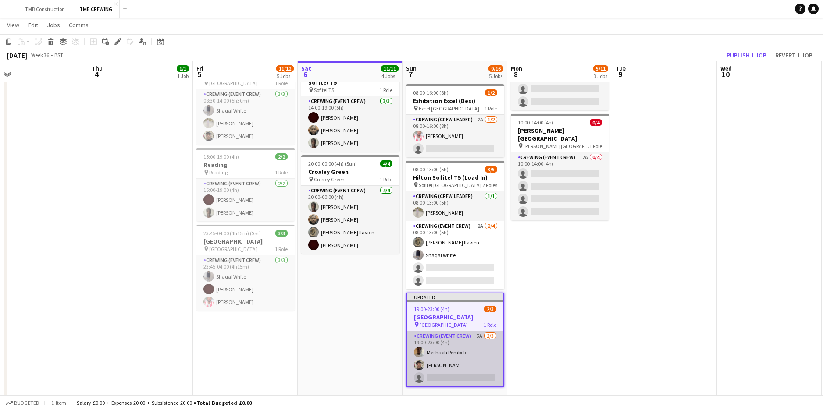
click at [473, 340] on app-card-role "Crewing (Event Crew) 5A [DATE] 19:00-23:00 (4h) [PERSON_NAME] [PERSON_NAME] sin…" at bounding box center [455, 358] width 96 height 55
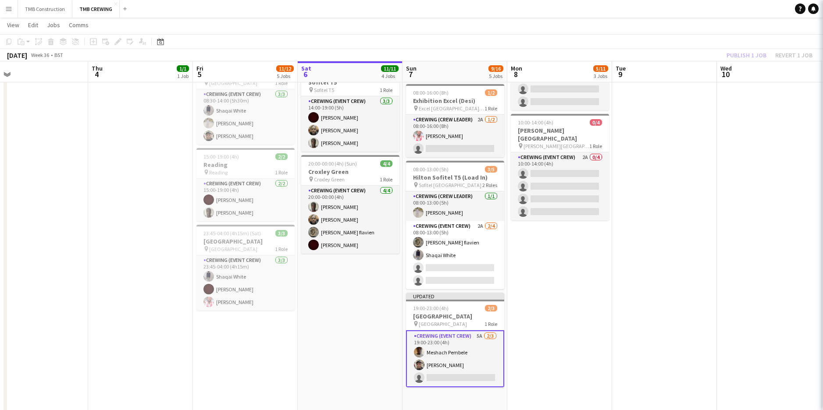
scroll to position [0, 227]
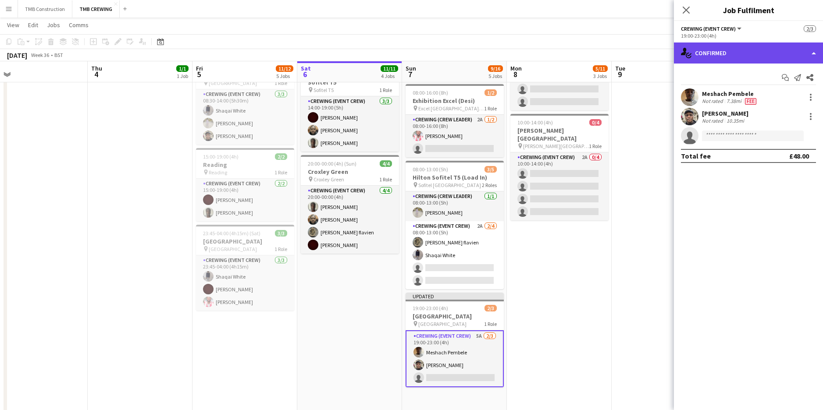
click at [742, 43] on div "single-neutral-actions-check-2 Confirmed" at bounding box center [748, 53] width 149 height 21
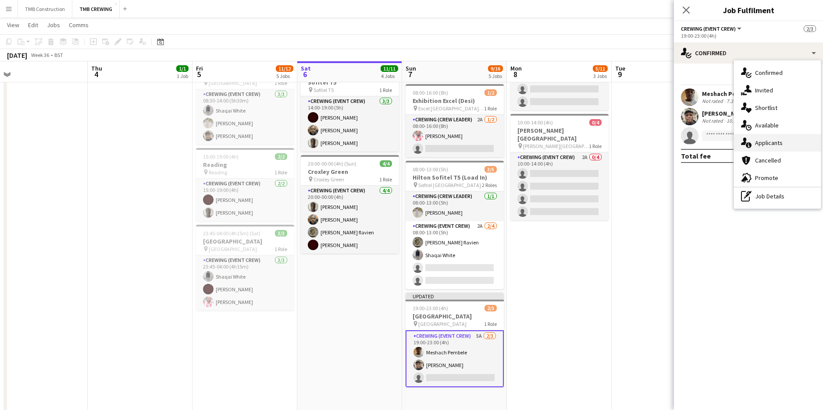
click at [770, 147] on span "Applicants" at bounding box center [769, 143] width 28 height 8
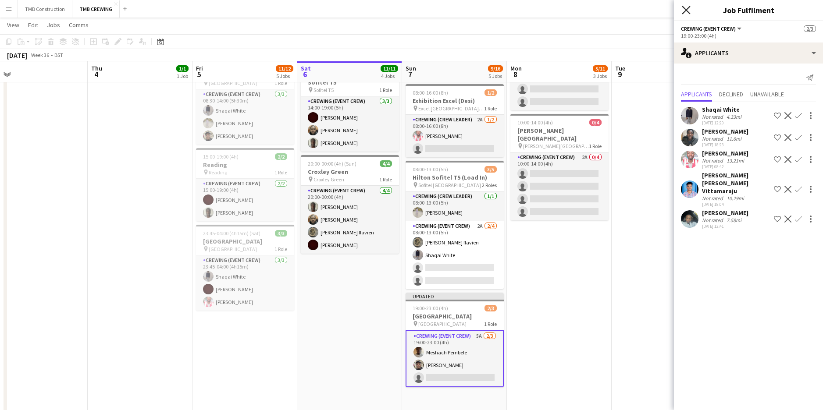
click at [686, 7] on icon "Close pop-in" at bounding box center [686, 10] width 8 height 8
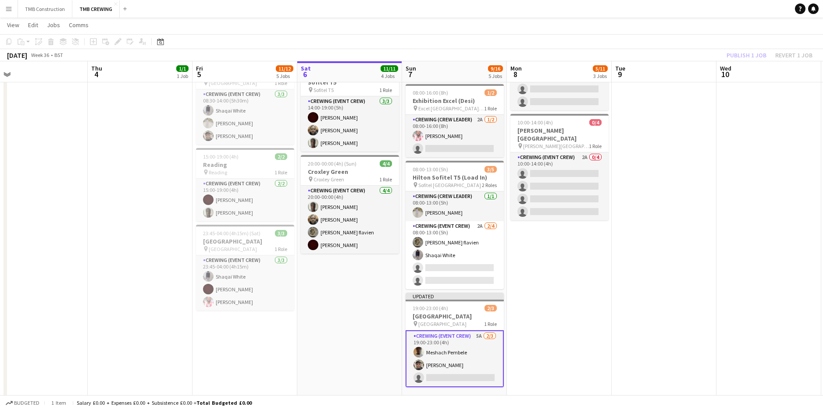
click at [557, 336] on app-date-cell "00:45-06:00 (5h15m) 5/5 Hilton Sofitel T5 (Load In) pin Sofitel London Heathrow…" at bounding box center [559, 158] width 105 height 513
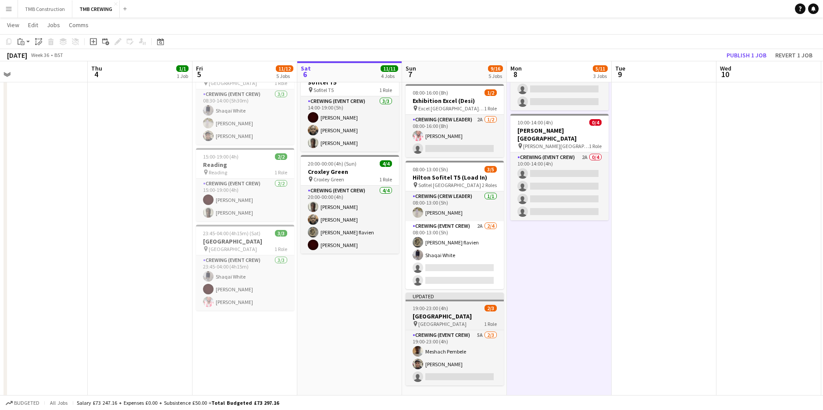
click at [482, 313] on h3 "[GEOGRAPHIC_DATA]" at bounding box center [454, 317] width 98 height 8
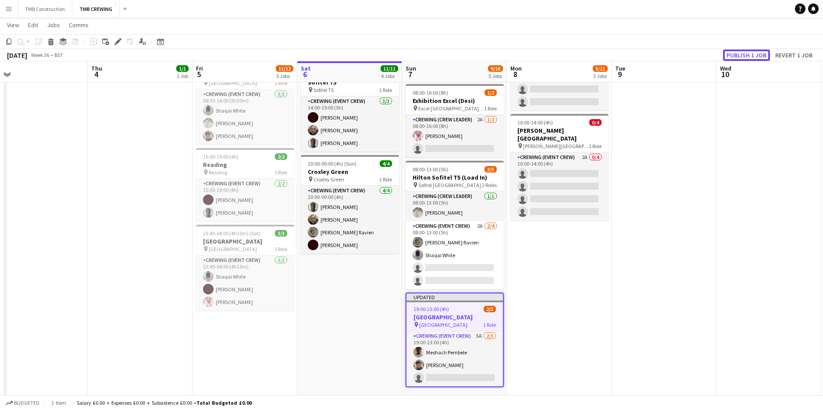
click at [751, 53] on button "Publish 1 job" at bounding box center [746, 55] width 47 height 11
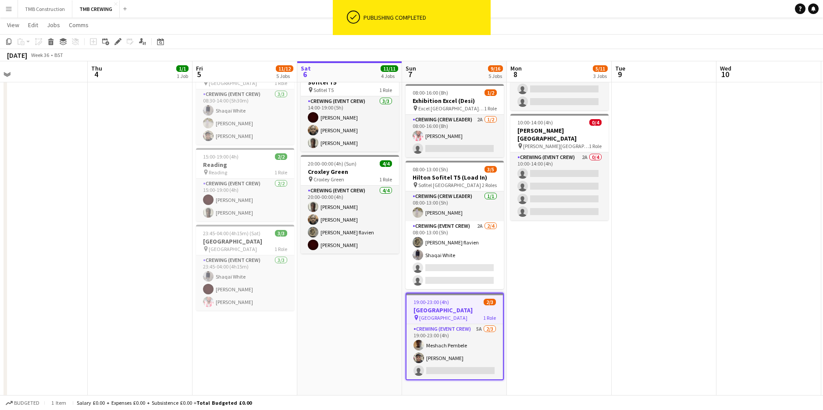
click at [473, 312] on h3 "[GEOGRAPHIC_DATA]" at bounding box center [454, 310] width 96 height 8
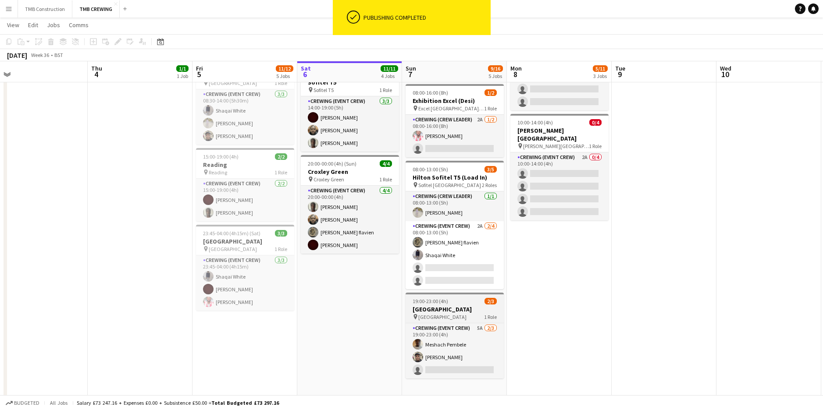
scroll to position [0, 226]
click at [468, 318] on div "pin [GEOGRAPHIC_DATA] 1 Role" at bounding box center [455, 316] width 98 height 7
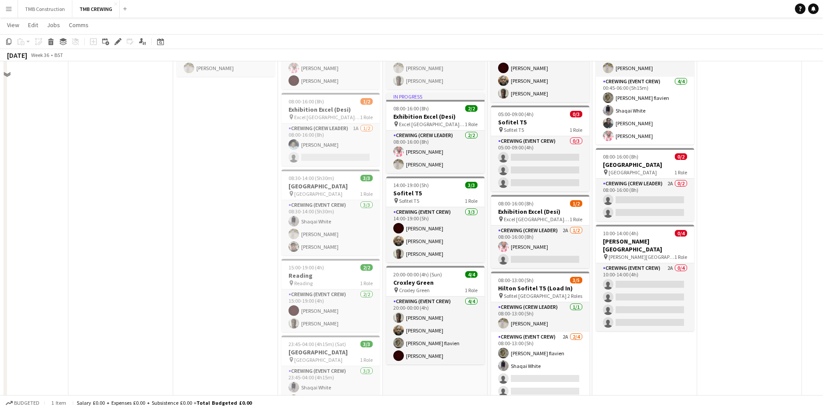
scroll to position [88, 0]
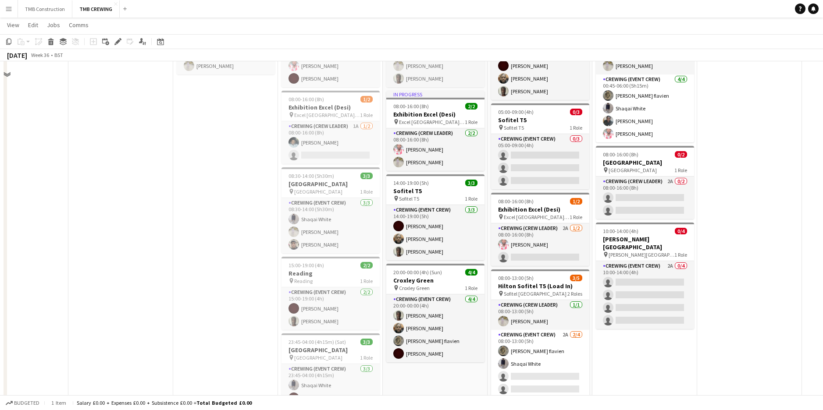
click at [811, 279] on app-calendar-viewport "Sun 31 Mon 1 Tue 2 Wed 3 Thu 4 1/1 1 Job Fri 5 11/12 5 Jobs Sat 6 11/11 4 Jobs …" at bounding box center [411, 235] width 823 height 577
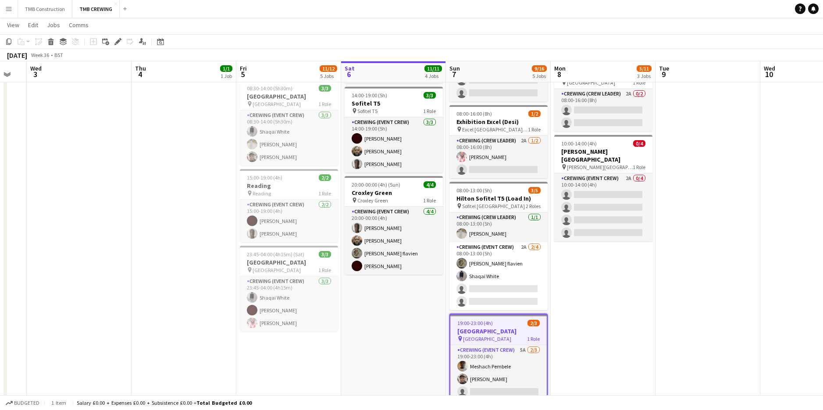
scroll to position [0, 290]
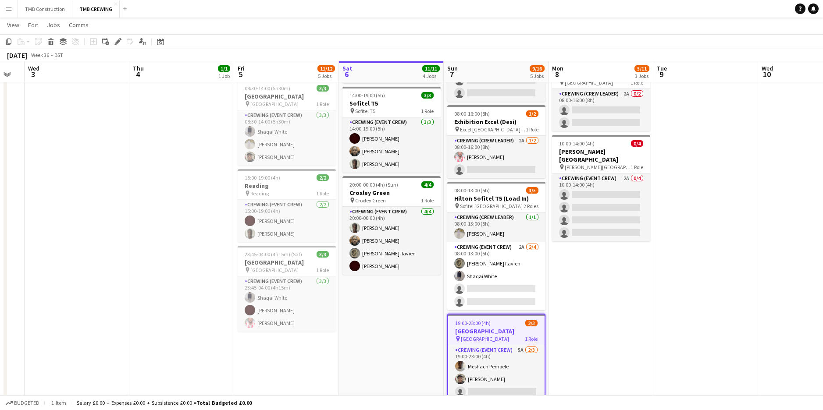
drag, startPoint x: 634, startPoint y: 313, endPoint x: 613, endPoint y: 312, distance: 21.0
click at [613, 312] on app-calendar-viewport "Sun 31 Mon 1 Tue 2 Wed 3 Thu 4 1/1 1 Job Fri 5 11/12 5 Jobs Sat 6 11/11 4 Jobs …" at bounding box center [411, 147] width 823 height 577
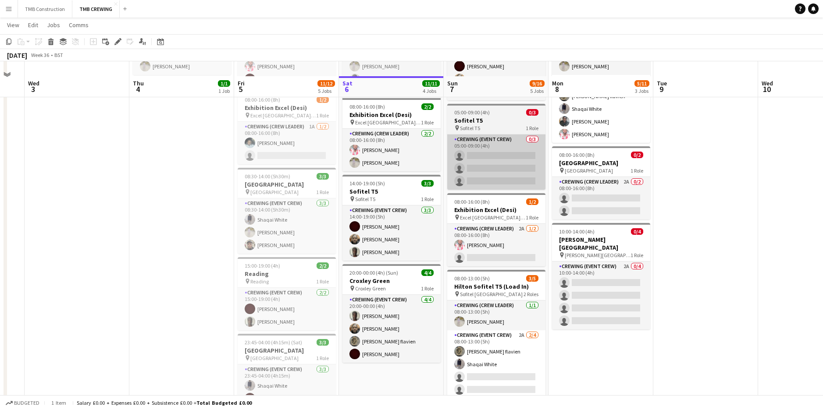
scroll to position [0, 0]
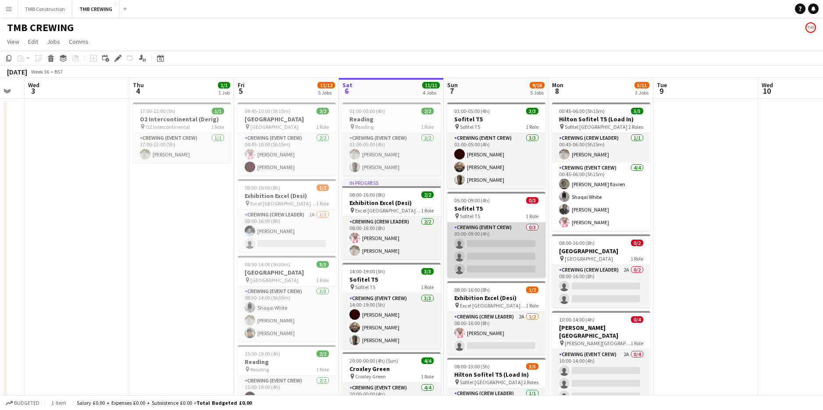
click at [487, 246] on app-card-role "Crewing (Event Crew) 0/3 05:00-09:00 (4h) single-neutral-actions single-neutral…" at bounding box center [496, 250] width 98 height 55
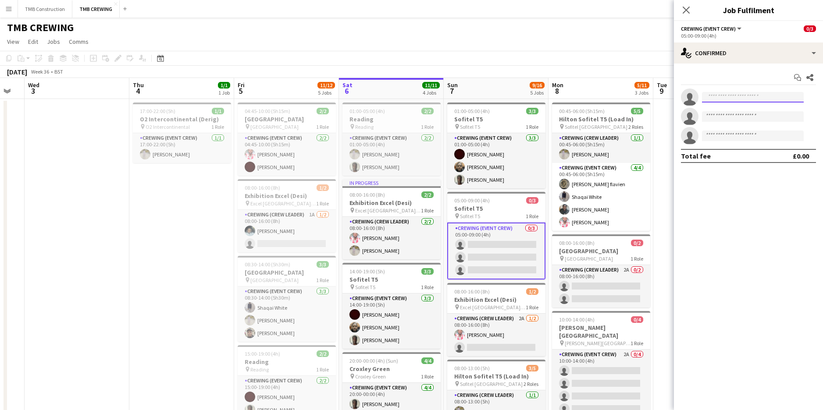
click at [723, 101] on input at bounding box center [753, 97] width 102 height 11
type input "*******"
click at [715, 122] on span "[PHONE_NUMBER]" at bounding box center [753, 124] width 88 height 7
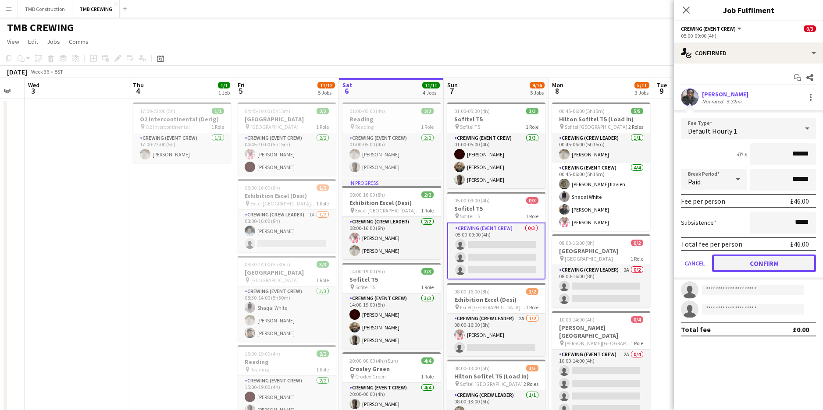
click at [768, 259] on button "Confirm" at bounding box center [764, 264] width 104 height 18
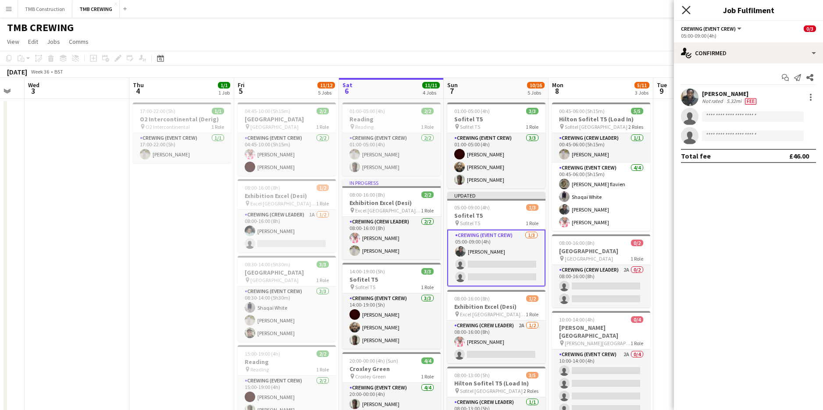
click at [688, 9] on icon at bounding box center [686, 10] width 8 height 8
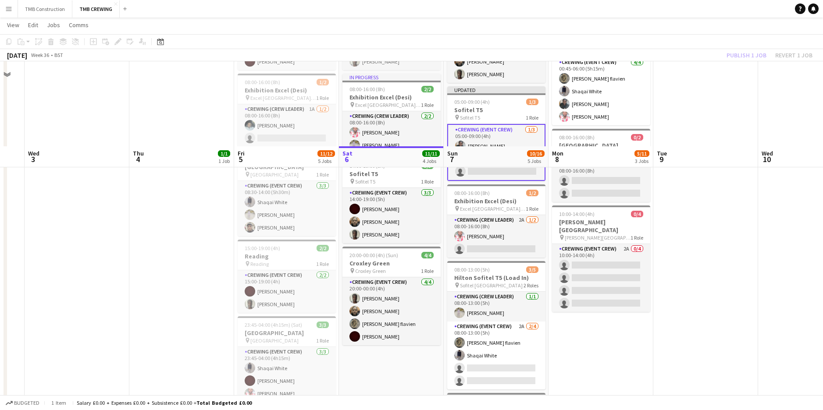
scroll to position [216, 0]
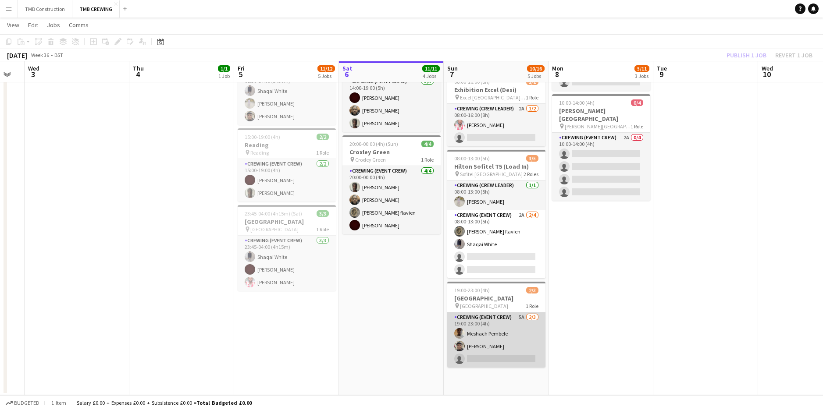
click at [487, 357] on app-card-role "Crewing (Event Crew) 5A [DATE] 19:00-23:00 (4h) [PERSON_NAME] [PERSON_NAME] sin…" at bounding box center [496, 340] width 98 height 55
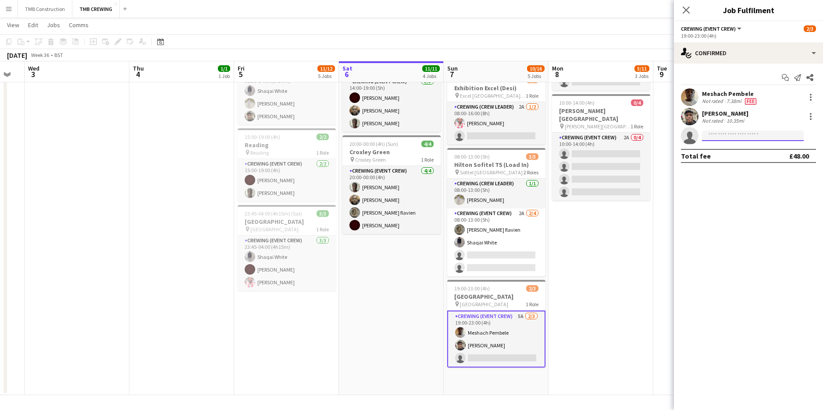
click at [719, 139] on input at bounding box center [753, 136] width 102 height 11
type input "*******"
click at [737, 163] on span "[PHONE_NUMBER]" at bounding box center [753, 162] width 88 height 7
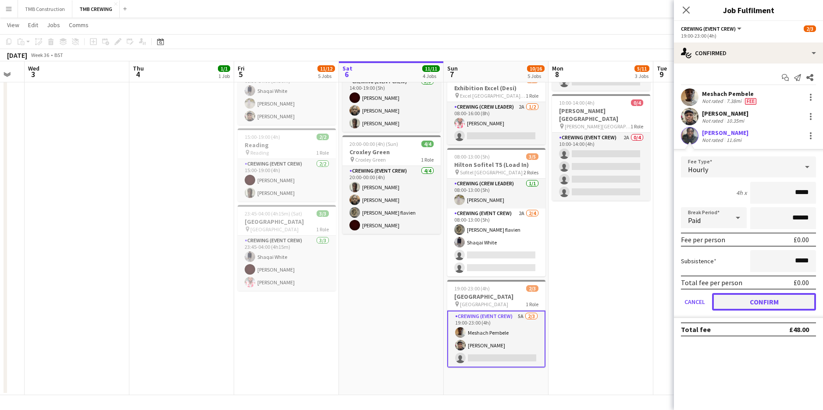
click at [761, 305] on button "Confirm" at bounding box center [764, 302] width 104 height 18
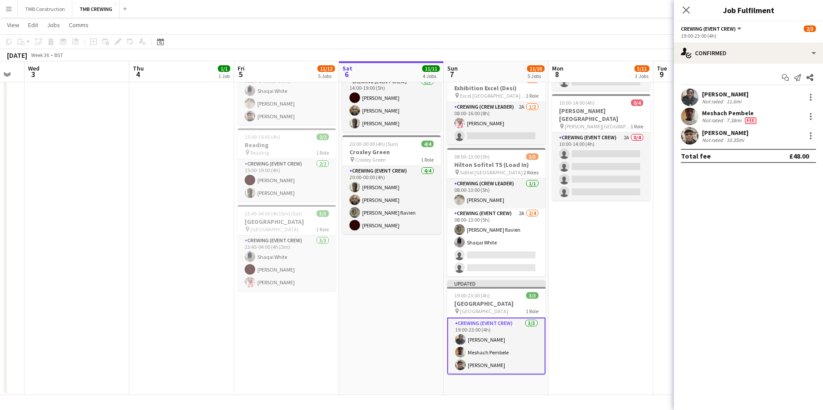
drag, startPoint x: 714, startPoint y: 44, endPoint x: 679, endPoint y: 229, distance: 187.8
click at [679, 229] on mat-expansion-panel "check Confirmed Start chat Send notification Share [PERSON_NAME] Not rated 11.6…" at bounding box center [748, 237] width 149 height 347
click at [613, 252] on app-date-cell "00:45-06:00 (5h15m) 5/5 Hilton Sofitel T5 (Load In) pin Sofitel London Heathrow…" at bounding box center [600, 138] width 105 height 513
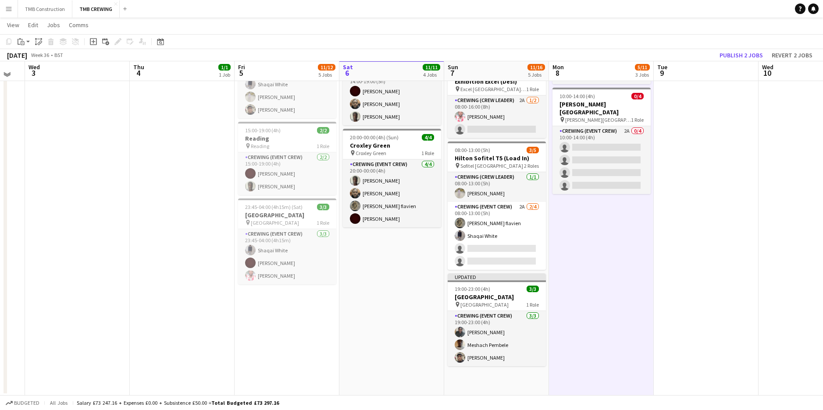
scroll to position [223, 0]
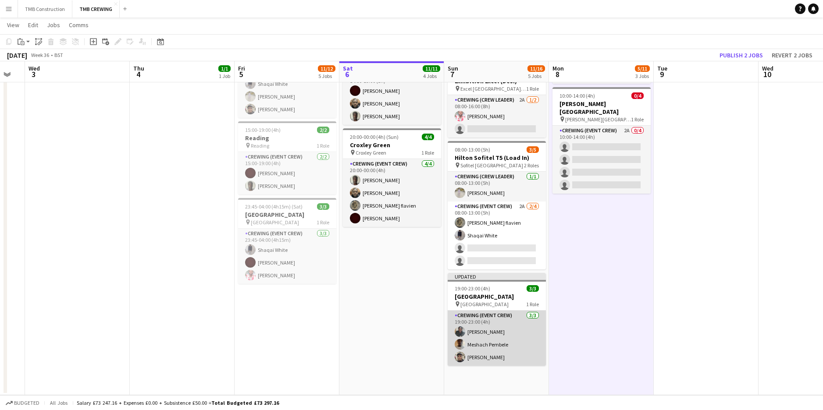
click at [509, 317] on app-card-role "Crewing (Event Crew) [DATE] 19:00-23:00 (4h) [PERSON_NAME] [PERSON_NAME] [PERSO…" at bounding box center [497, 338] width 98 height 55
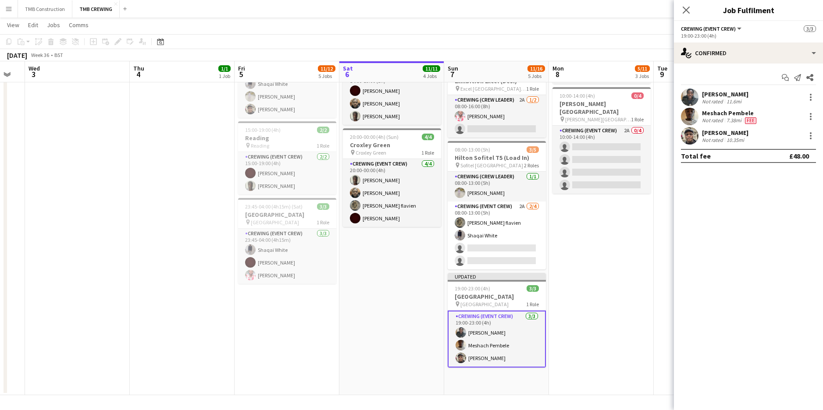
scroll to position [0, 289]
click at [603, 226] on app-date-cell "00:45-06:00 (5h15m) 5/5 Hilton Sofitel T5 (Load In) pin Sofitel London Heathrow…" at bounding box center [601, 135] width 105 height 520
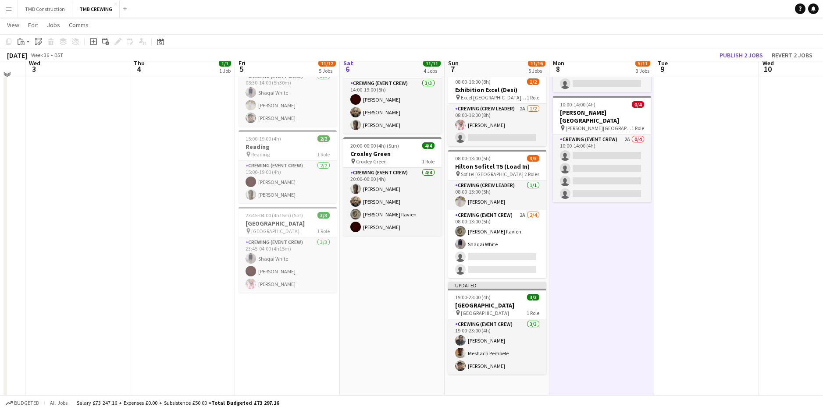
scroll to position [223, 0]
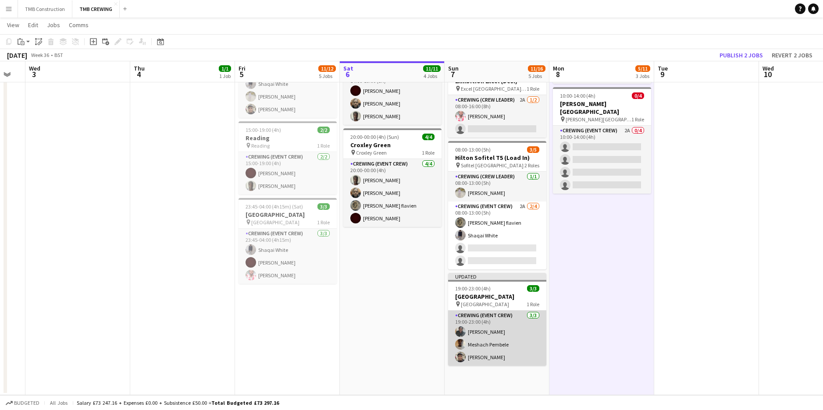
click at [498, 335] on app-card-role "Crewing (Event Crew) [DATE] 19:00-23:00 (4h) [PERSON_NAME] [PERSON_NAME] [PERSO…" at bounding box center [497, 338] width 98 height 55
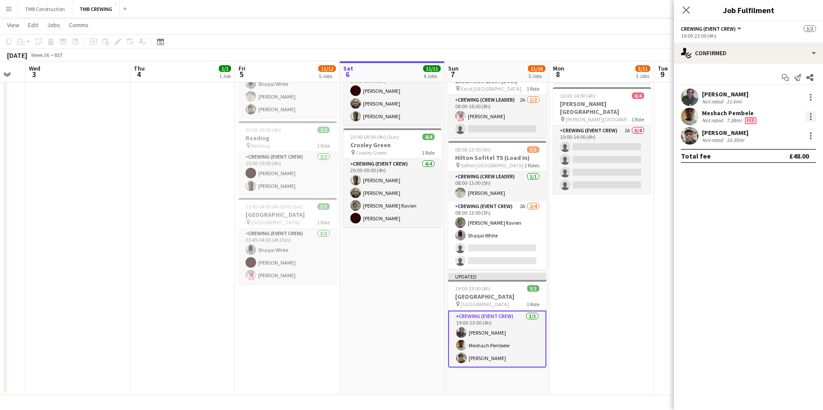
click at [809, 121] on div at bounding box center [810, 116] width 11 height 11
click at [773, 212] on button "Remove" at bounding box center [781, 216] width 68 height 21
click at [733, 137] on input at bounding box center [753, 136] width 102 height 11
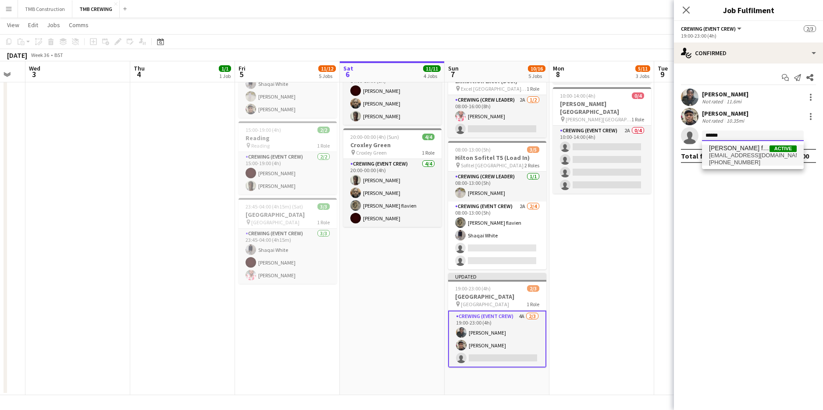
type input "******"
click at [719, 149] on span "[PERSON_NAME] flavien" at bounding box center [739, 148] width 60 height 7
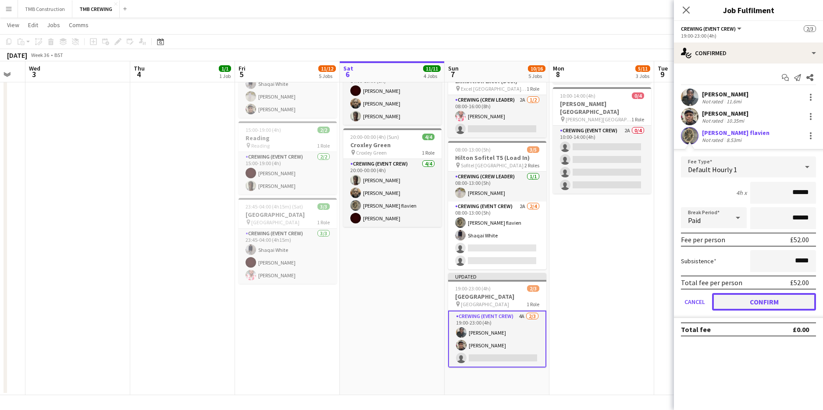
click at [765, 294] on button "Confirm" at bounding box center [764, 302] width 104 height 18
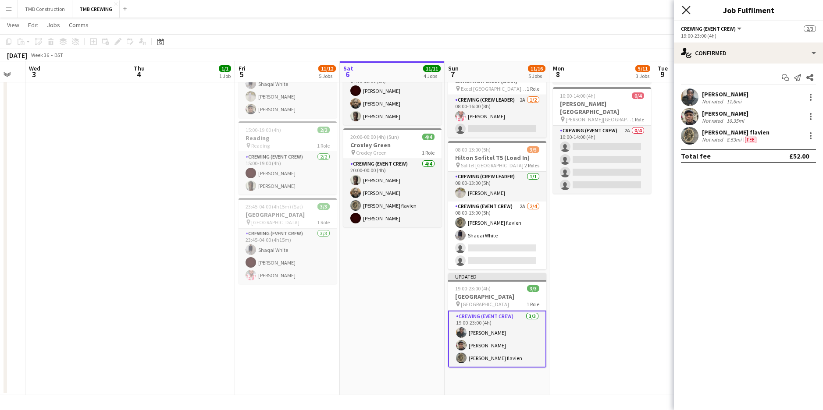
click at [687, 14] on icon "Close pop-in" at bounding box center [686, 10] width 8 height 8
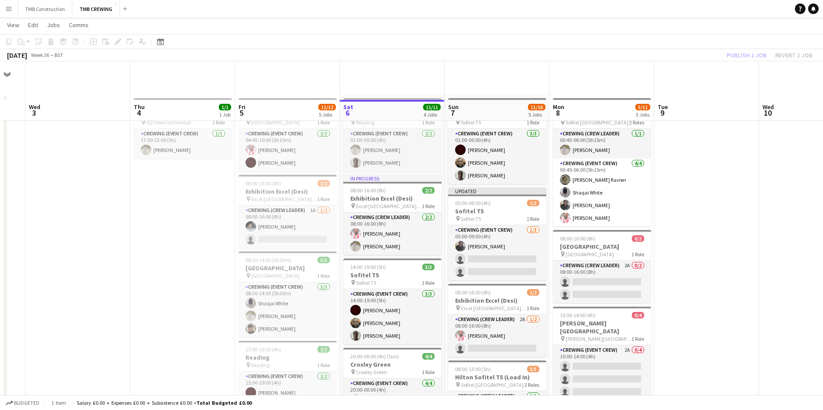
scroll to position [0, 0]
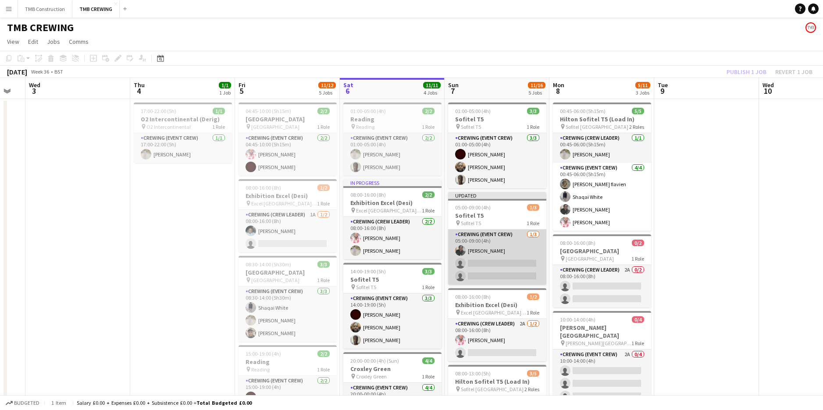
click at [520, 263] on app-card-role "Crewing (Event Crew) [DATE] 05:00-09:00 (4h) [PERSON_NAME] single-neutral-actio…" at bounding box center [497, 257] width 98 height 55
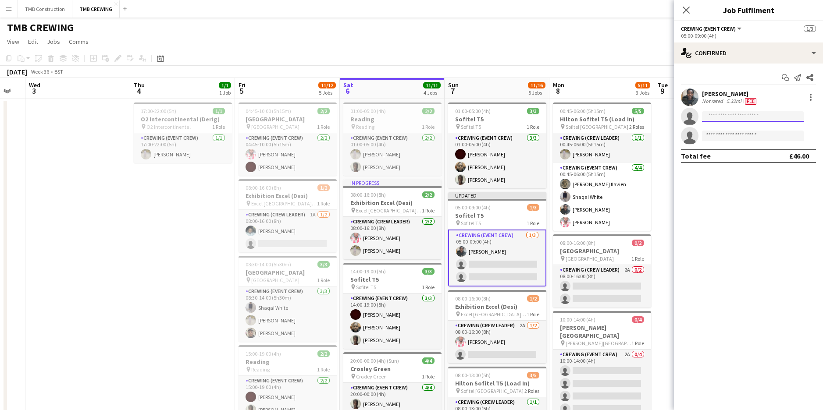
click at [719, 118] on input at bounding box center [753, 116] width 102 height 11
type input "*****"
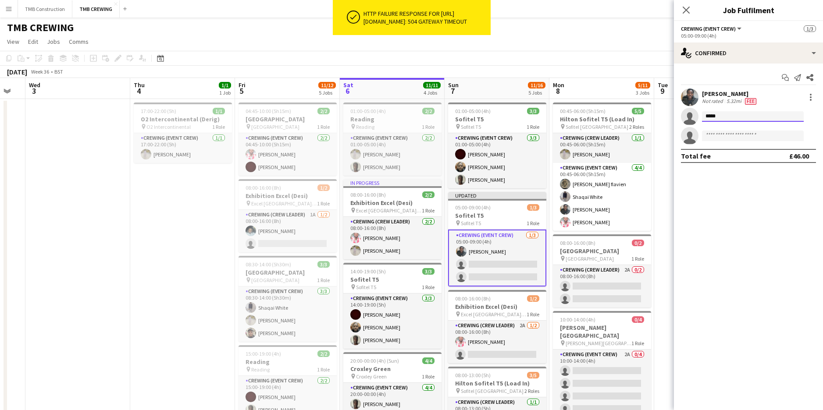
drag, startPoint x: 724, startPoint y: 117, endPoint x: 693, endPoint y: 115, distance: 30.8
click at [693, 115] on app-invite-slot "single-neutral-actions *****" at bounding box center [748, 117] width 149 height 18
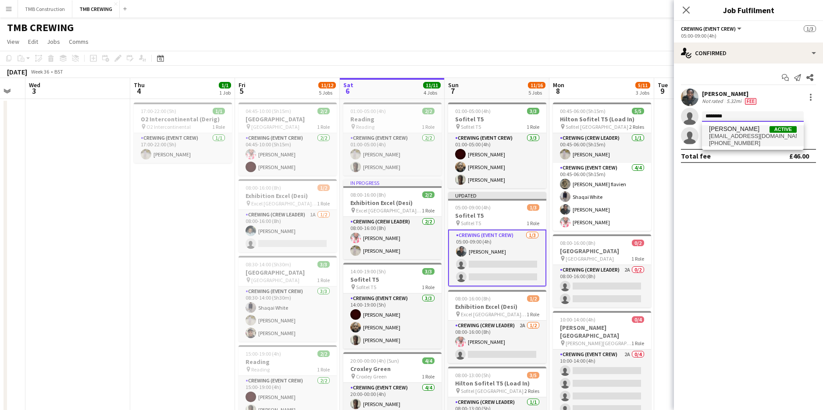
type input "********"
click at [729, 126] on span "[PERSON_NAME]" at bounding box center [734, 128] width 50 height 7
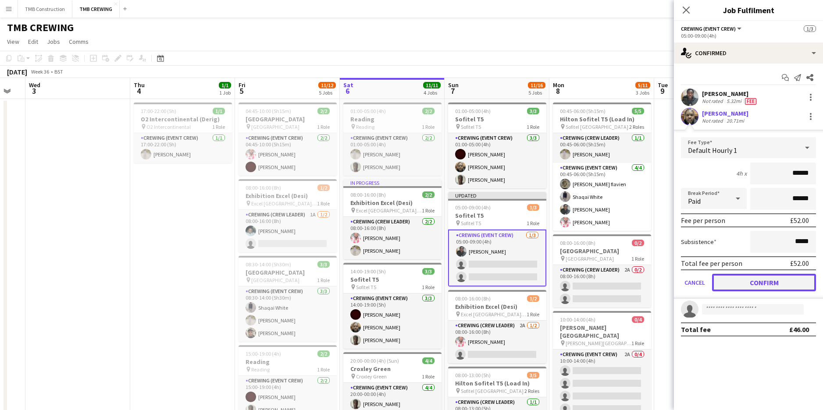
click at [756, 286] on button "Confirm" at bounding box center [764, 283] width 104 height 18
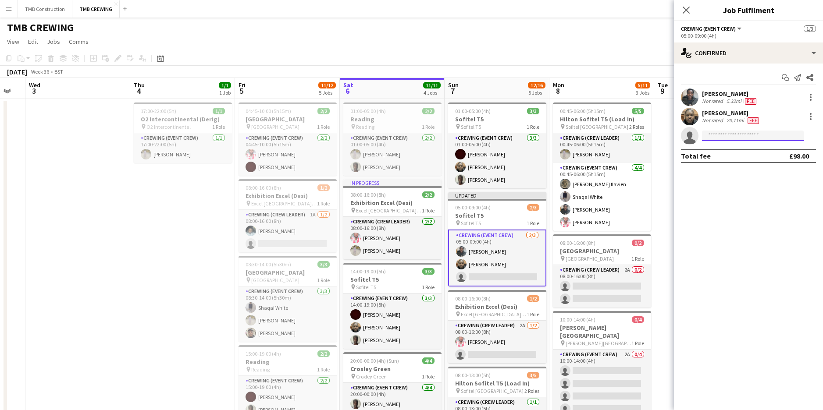
click at [744, 136] on input at bounding box center [753, 136] width 102 height 11
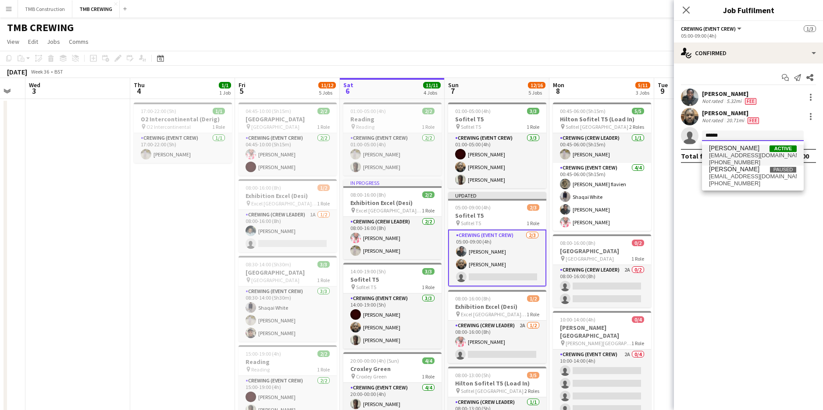
type input "******"
click at [722, 148] on span "[PERSON_NAME]" at bounding box center [734, 148] width 50 height 7
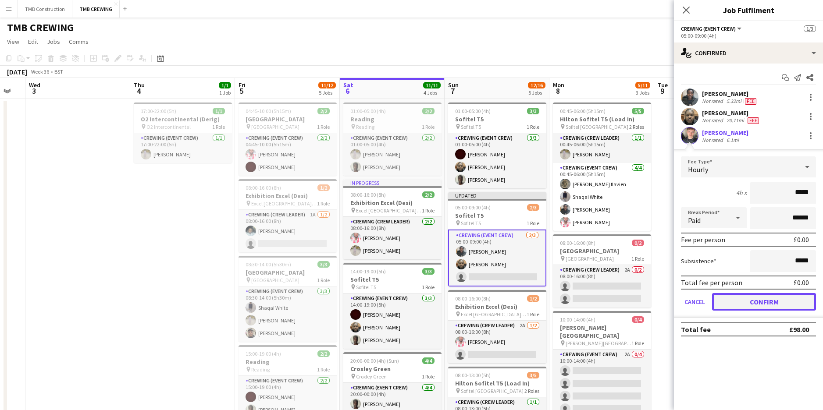
click at [733, 296] on button "Confirm" at bounding box center [764, 302] width 104 height 18
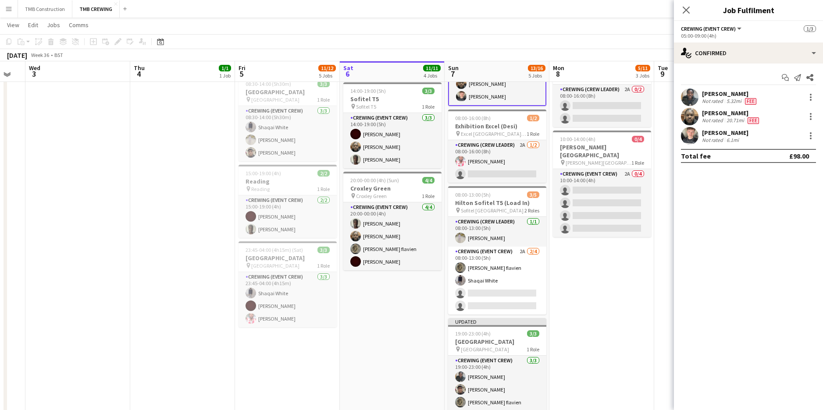
scroll to position [179, 0]
click at [684, 7] on icon "Close pop-in" at bounding box center [686, 10] width 8 height 8
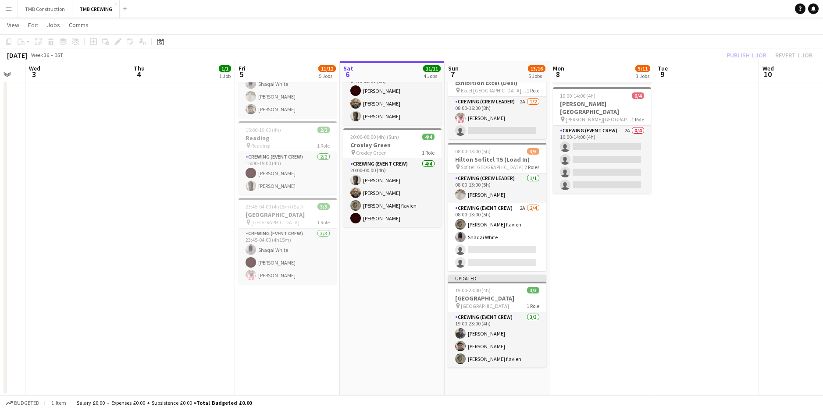
click at [582, 289] on app-date-cell "00:45-06:00 (5h15m) 5/5 Hilton Sofitel T5 (Load In) pin Sofitel London Heathrow…" at bounding box center [601, 135] width 105 height 520
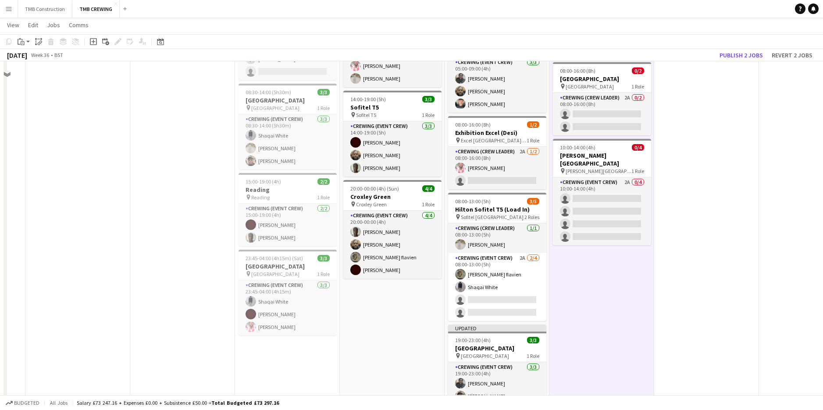
scroll to position [175, 0]
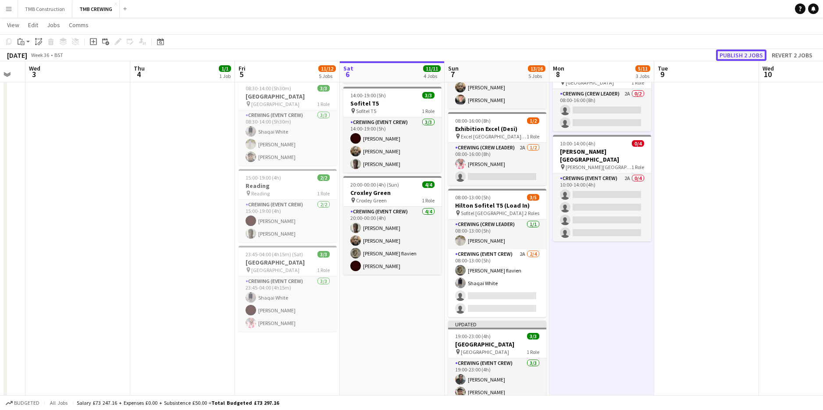
click at [739, 59] on button "Publish 2 jobs" at bounding box center [741, 55] width 50 height 11
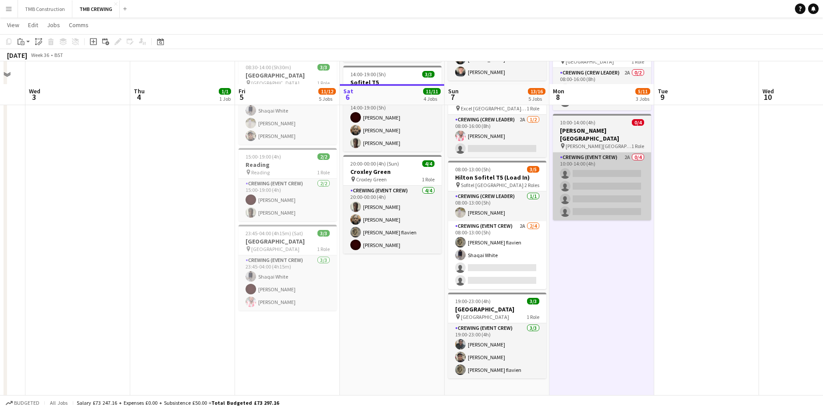
scroll to position [219, 0]
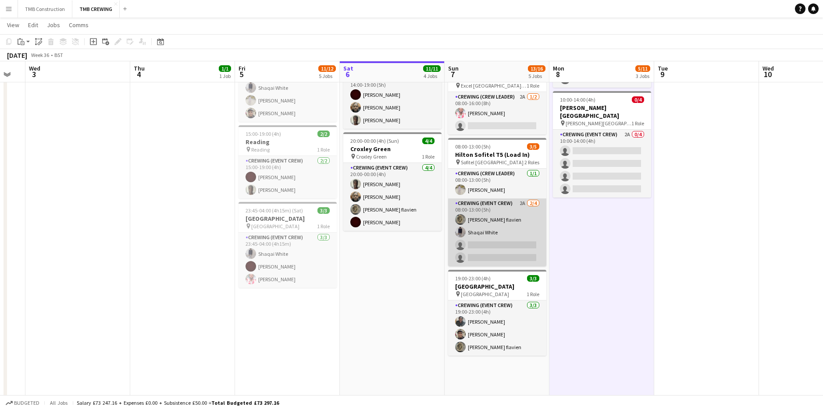
click at [507, 213] on app-card-role "Crewing (Event Crew) 2A [DATE] 08:00-13:00 (5h) [PERSON_NAME] flavien Shaqai Wh…" at bounding box center [497, 233] width 98 height 68
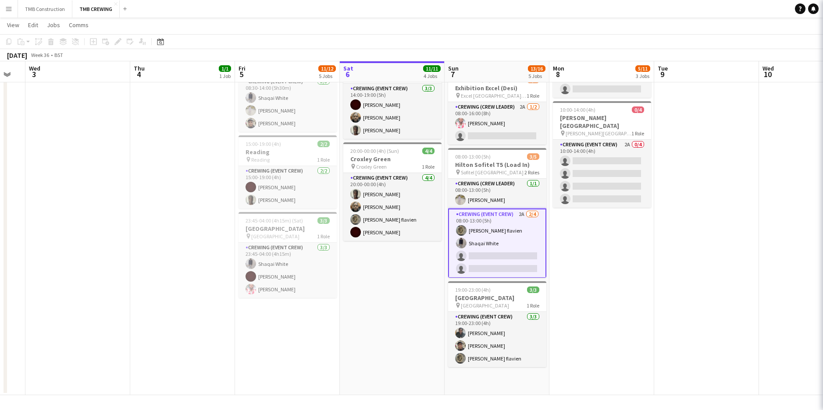
scroll to position [209, 0]
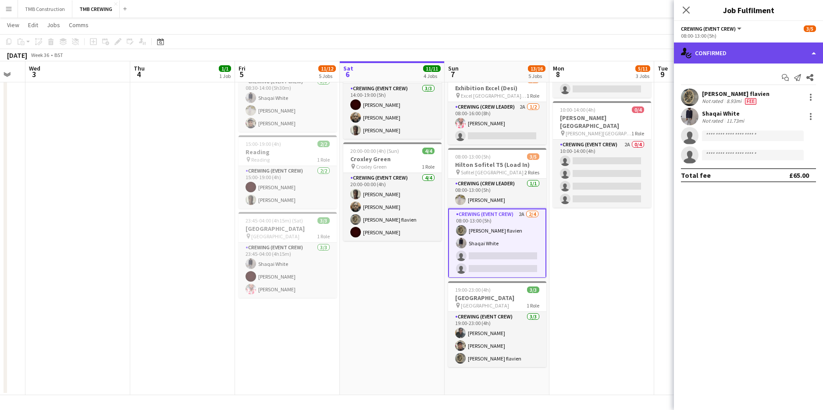
click at [722, 58] on div "single-neutral-actions-check-2 Confirmed" at bounding box center [748, 53] width 149 height 21
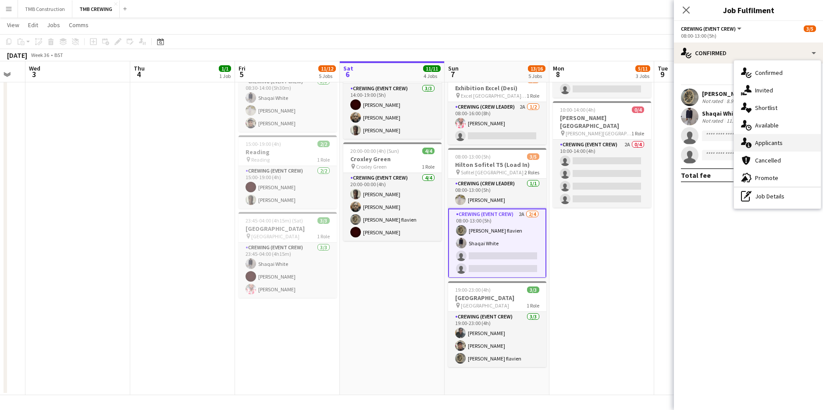
click at [762, 145] on span "Applicants" at bounding box center [769, 143] width 28 height 8
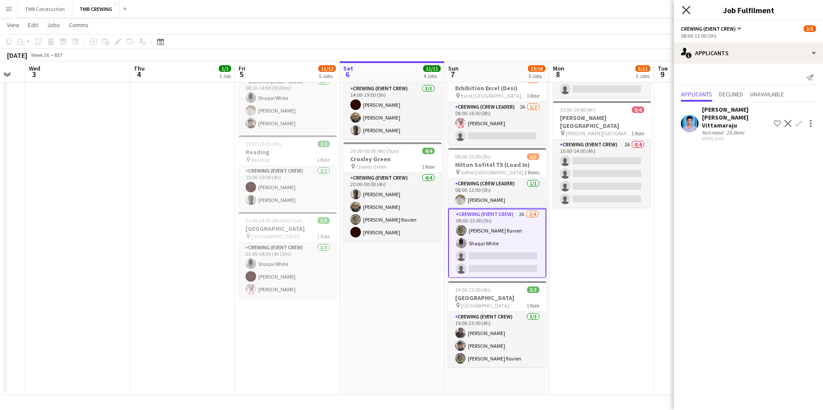
click at [684, 14] on icon "Close pop-in" at bounding box center [686, 10] width 8 height 8
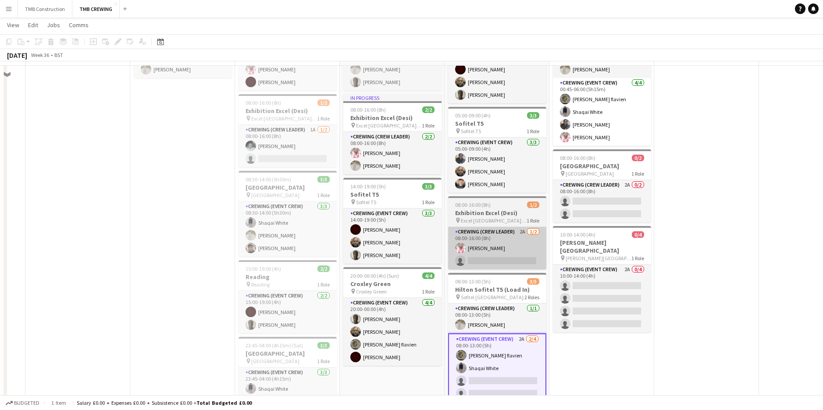
scroll to position [88, 0]
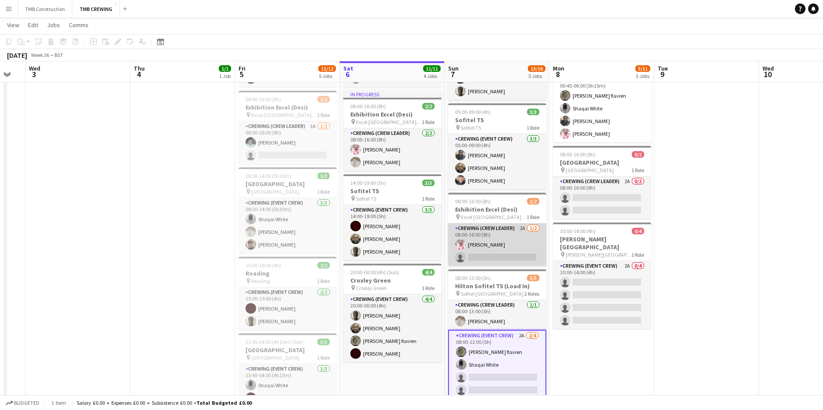
click at [527, 228] on app-card-role "Crewing (Crew Leader) 2A [DATE] 08:00-16:00 (8h) [PERSON_NAME] single-neutral-a…" at bounding box center [497, 245] width 98 height 43
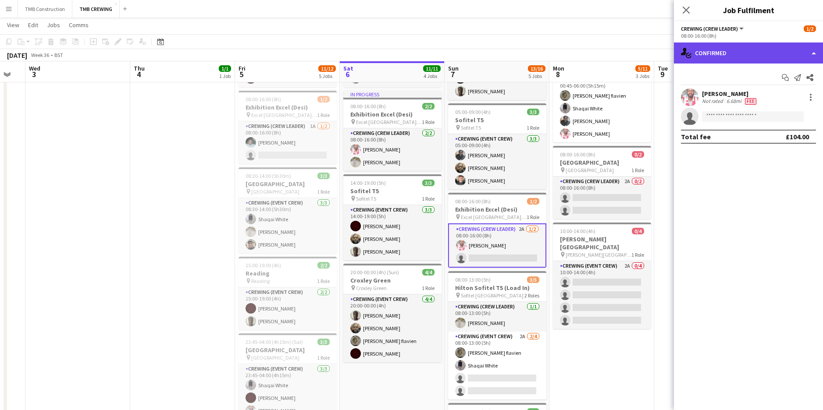
click at [722, 56] on div "single-neutral-actions-check-2 Confirmed" at bounding box center [748, 53] width 149 height 21
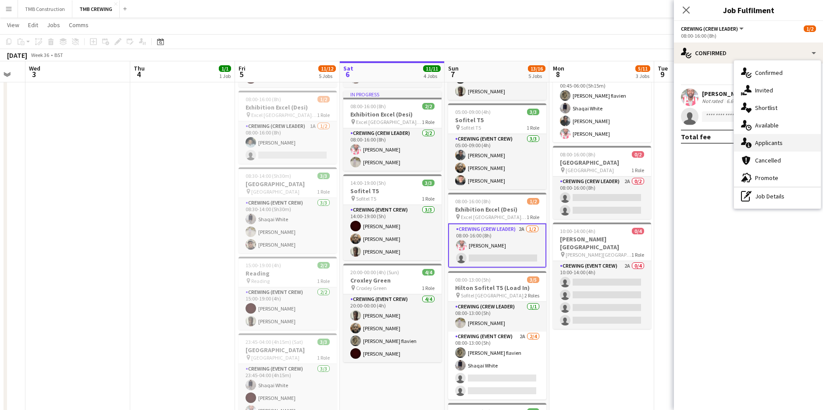
click at [782, 147] on div "single-neutral-actions-information Applicants" at bounding box center [777, 143] width 87 height 18
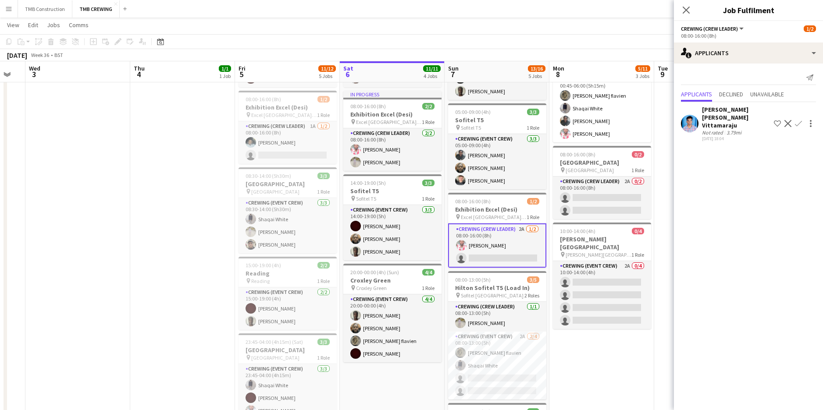
drag, startPoint x: 687, startPoint y: 7, endPoint x: 663, endPoint y: 34, distance: 36.6
click at [687, 7] on icon "Close pop-in" at bounding box center [685, 10] width 7 height 7
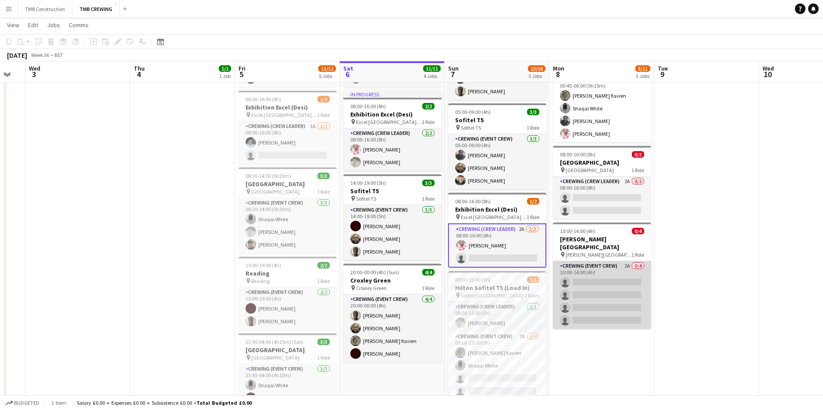
click at [601, 269] on app-card-role "Crewing (Event Crew) 2A 0/4 10:00-14:00 (4h) single-neutral-actions single-neut…" at bounding box center [602, 295] width 98 height 68
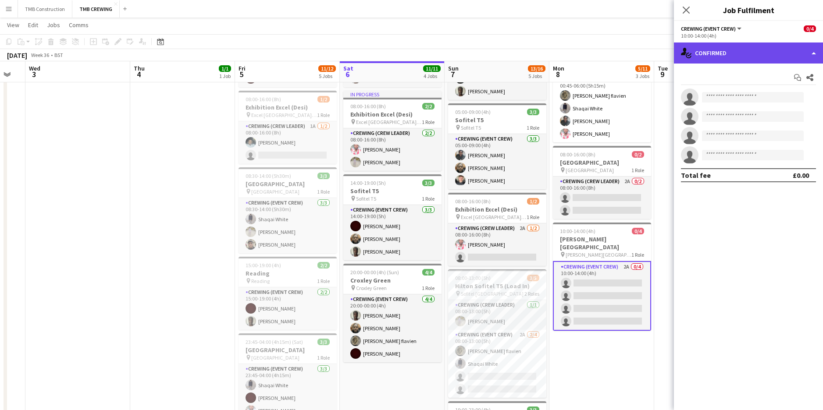
click at [713, 53] on div "single-neutral-actions-check-2 Confirmed" at bounding box center [748, 53] width 149 height 21
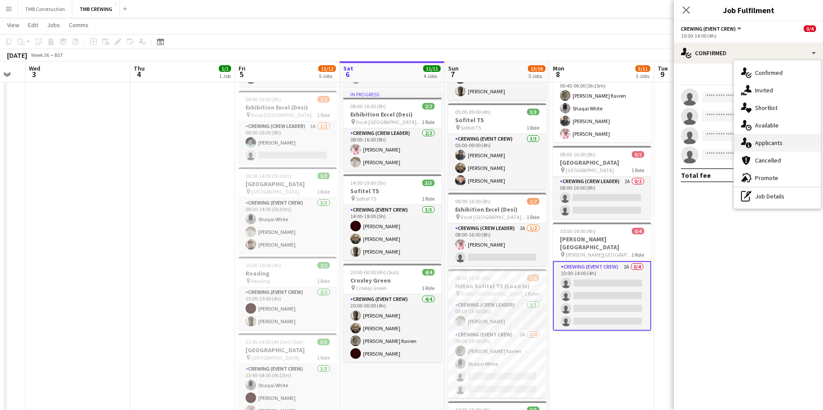
click at [781, 140] on span "Applicants" at bounding box center [769, 143] width 28 height 8
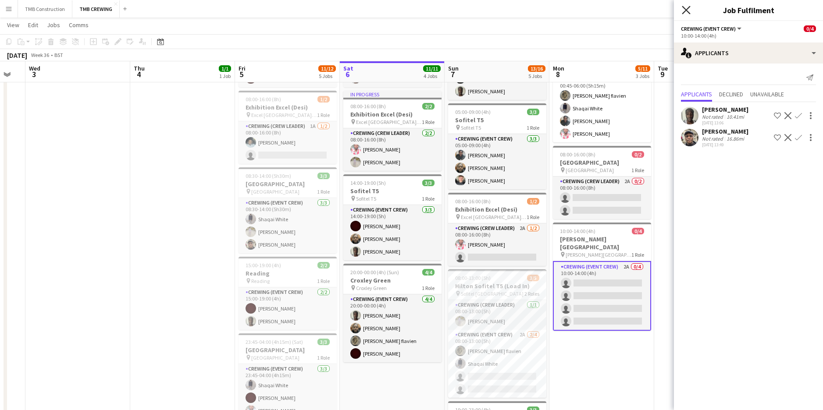
click at [682, 13] on icon "Close pop-in" at bounding box center [686, 10] width 8 height 8
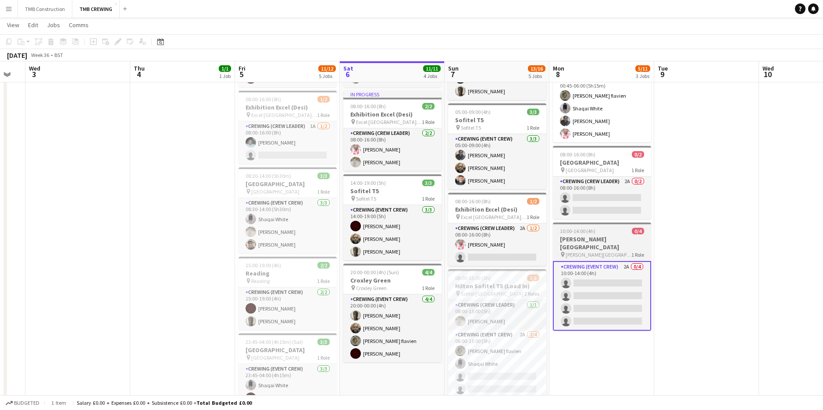
drag, startPoint x: 620, startPoint y: 353, endPoint x: 636, endPoint y: 317, distance: 39.5
click at [621, 353] on app-date-cell "00:45-06:00 (5h15m) 5/5 Hilton Sofitel T5 (Load In) pin Sofitel London Heathrow…" at bounding box center [601, 264] width 105 height 506
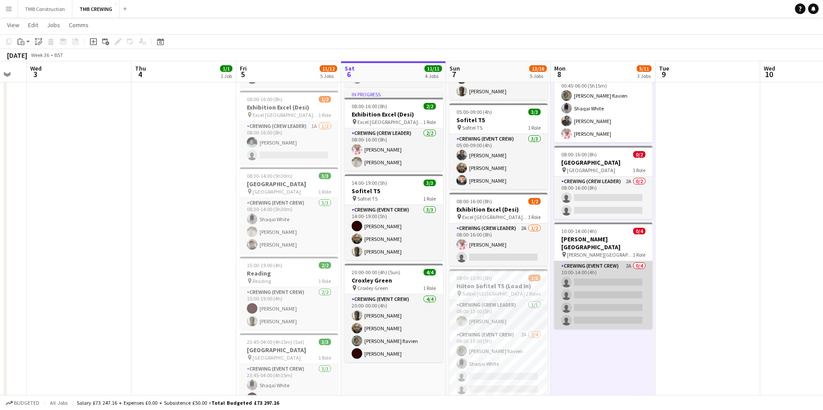
click at [621, 269] on app-card-role "Crewing (Event Crew) 2A 0/4 10:00-14:00 (4h) single-neutral-actions single-neut…" at bounding box center [603, 295] width 98 height 68
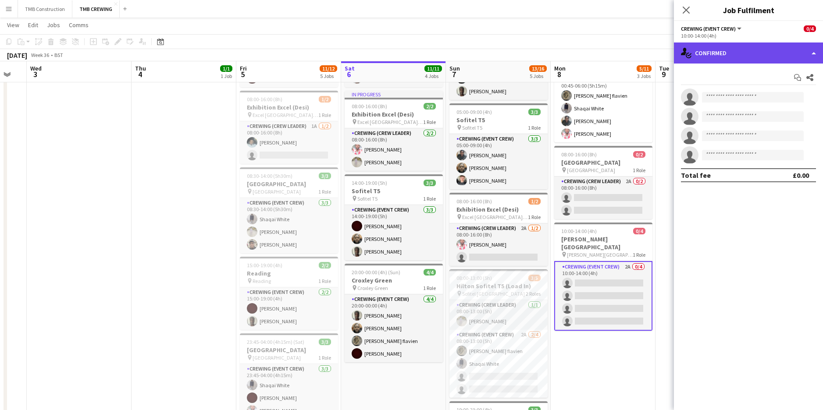
click at [740, 62] on div "single-neutral-actions-check-2 Confirmed" at bounding box center [748, 53] width 149 height 21
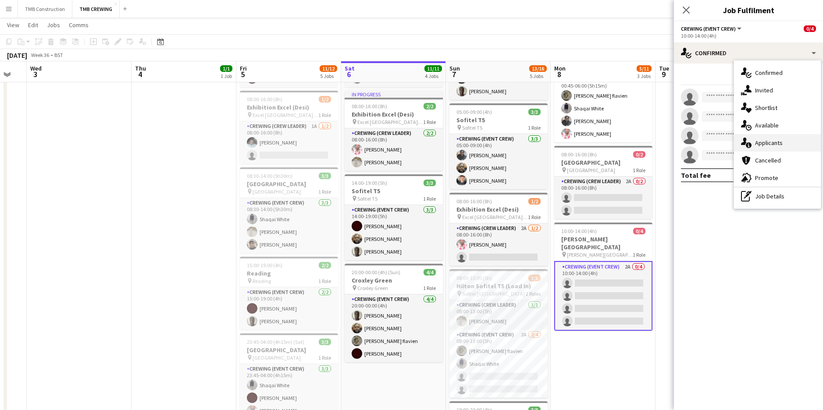
click at [778, 146] on span "Applicants" at bounding box center [769, 143] width 28 height 8
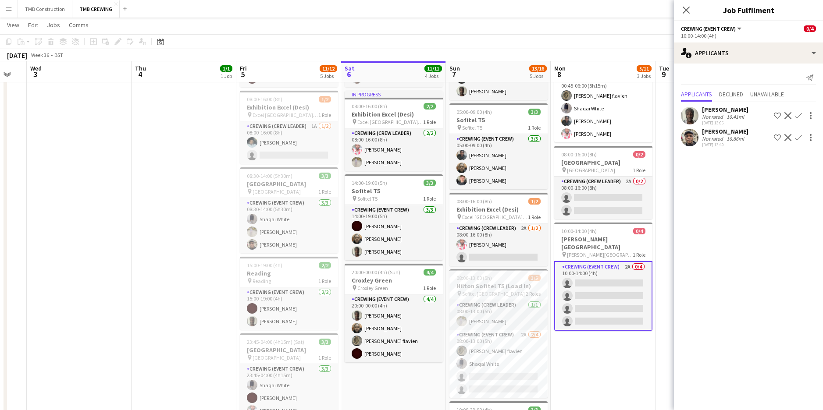
click at [801, 114] on app-icon "Confirm" at bounding box center [798, 115] width 7 height 7
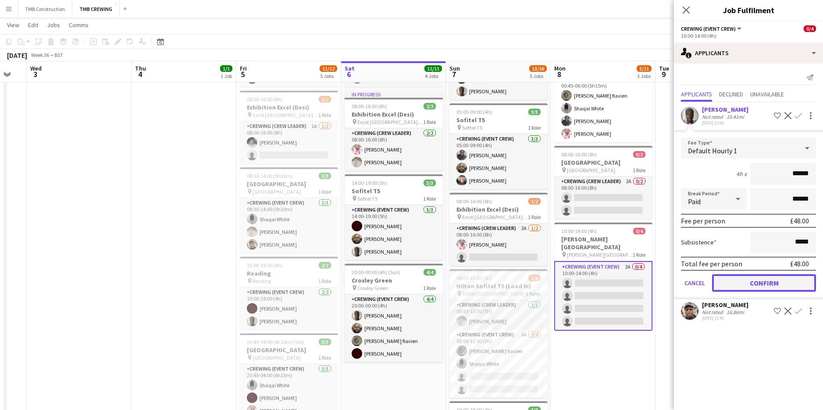
click at [773, 281] on button "Confirm" at bounding box center [764, 283] width 104 height 18
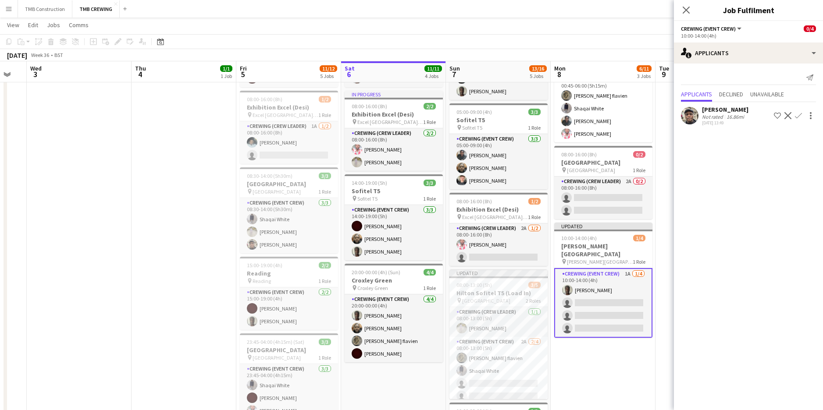
click at [688, 14] on icon "Close pop-in" at bounding box center [685, 10] width 7 height 7
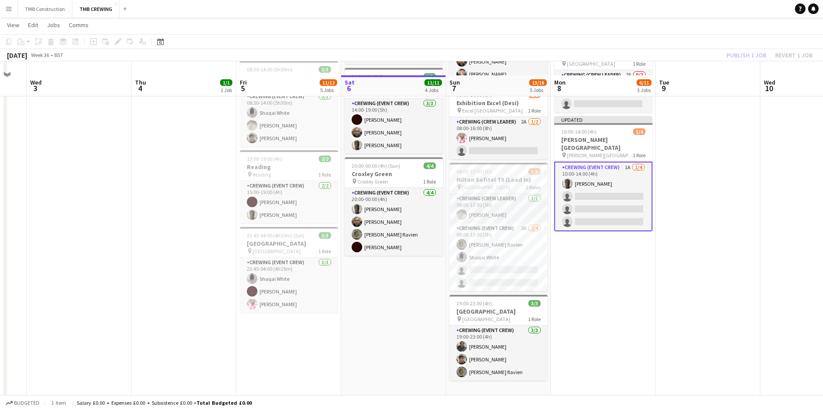
scroll to position [209, 0]
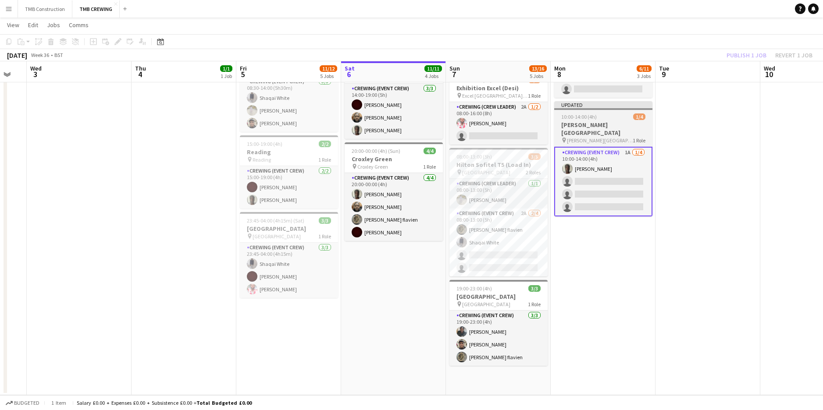
click at [601, 137] on div "pin [PERSON_NAME][GEOGRAPHIC_DATA] 1 Role" at bounding box center [603, 140] width 98 height 7
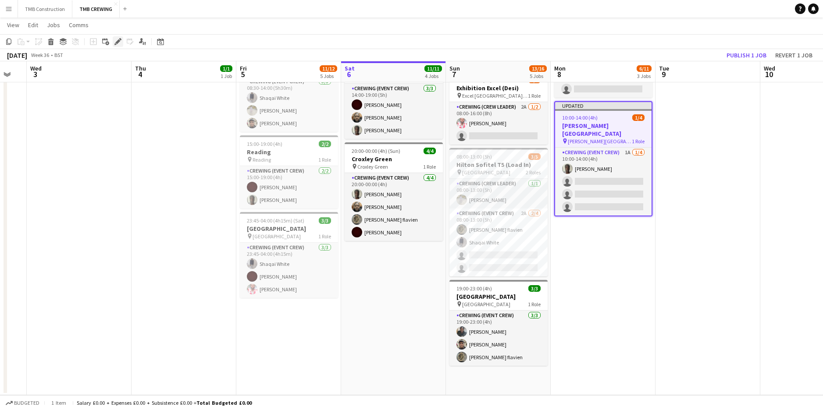
click at [118, 44] on icon "Edit" at bounding box center [117, 41] width 7 height 7
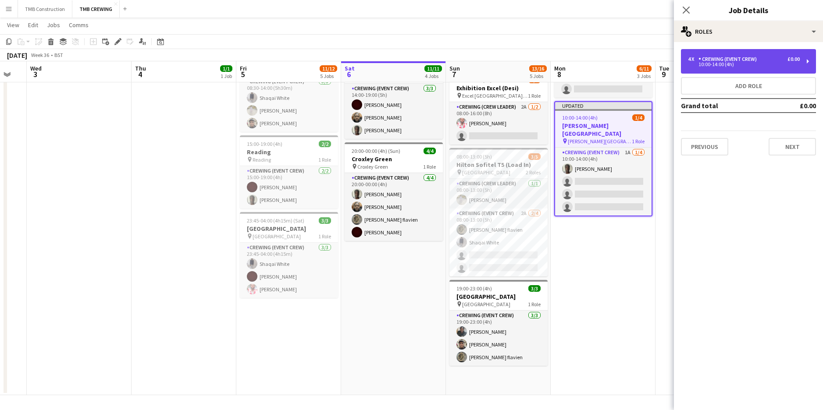
click at [732, 69] on div "4 x Crewing (Event Crew) £0.00 10:00-14:00 (4h)" at bounding box center [748, 61] width 135 height 25
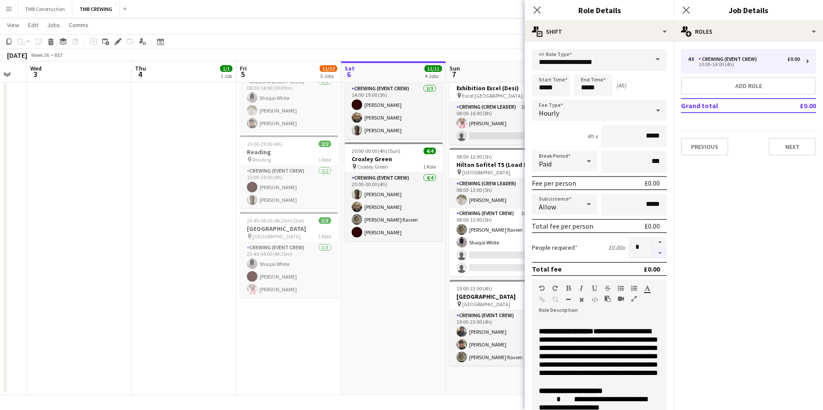
click at [655, 256] on button "button" at bounding box center [660, 253] width 14 height 11
type input "*"
click at [534, 12] on icon "Close pop-in" at bounding box center [537, 10] width 8 height 8
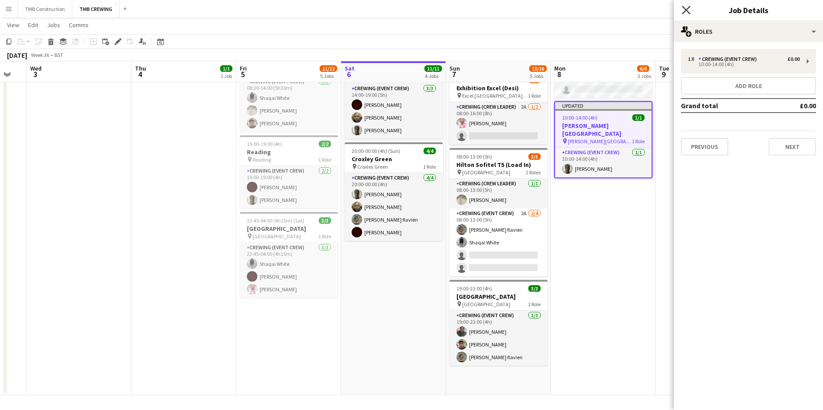
click at [685, 8] on icon "Close pop-in" at bounding box center [686, 10] width 8 height 8
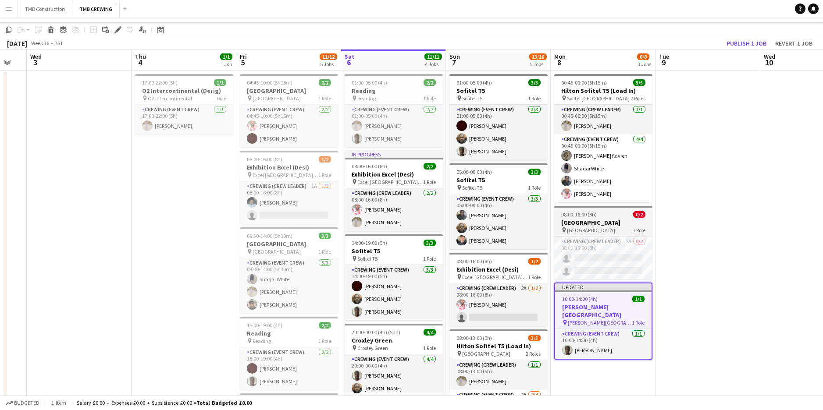
scroll to position [44, 0]
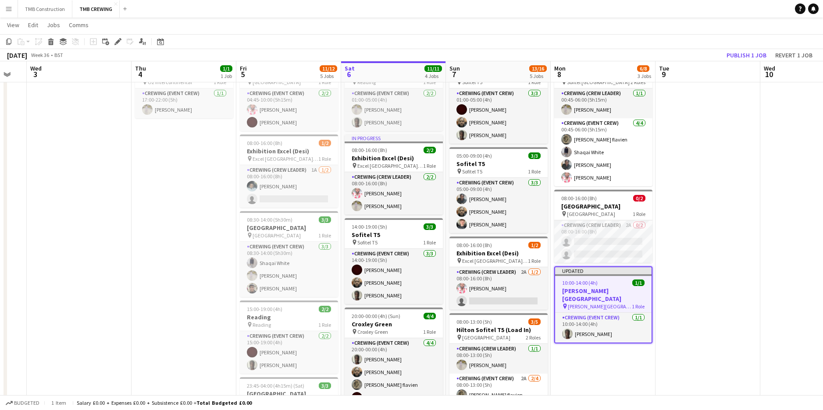
click at [698, 258] on app-date-cell at bounding box center [707, 307] width 105 height 506
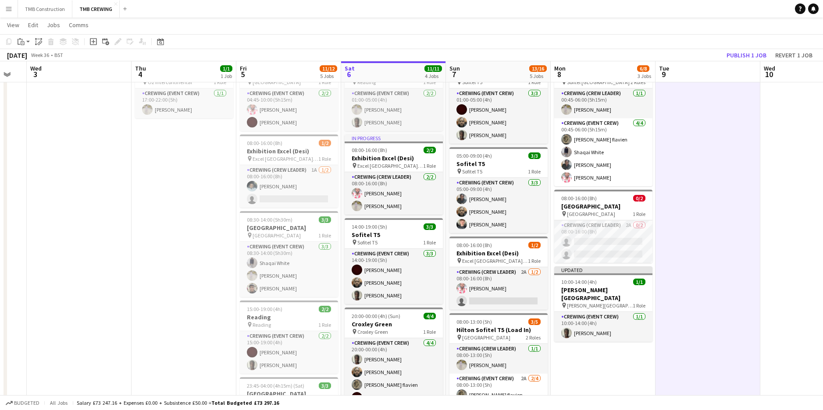
scroll to position [0, 288]
click at [620, 235] on app-card-role "Crewing (Crew Leader) 2A 0/2 08:00-16:00 (8h) single-neutral-actions single-neu…" at bounding box center [603, 241] width 98 height 43
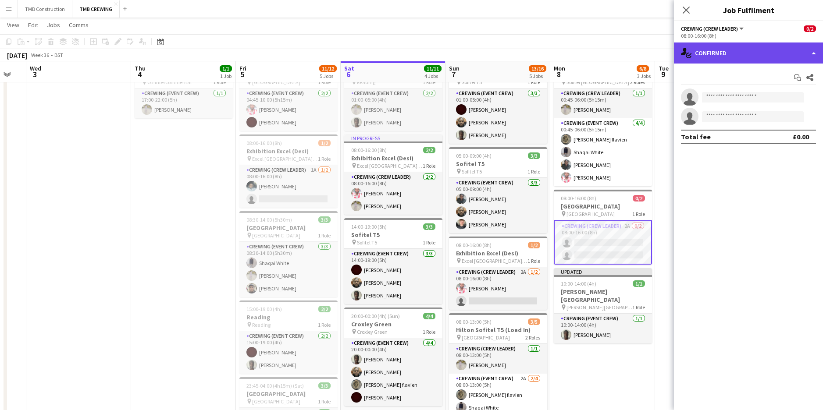
click at [780, 56] on div "single-neutral-actions-check-2 Confirmed" at bounding box center [748, 53] width 149 height 21
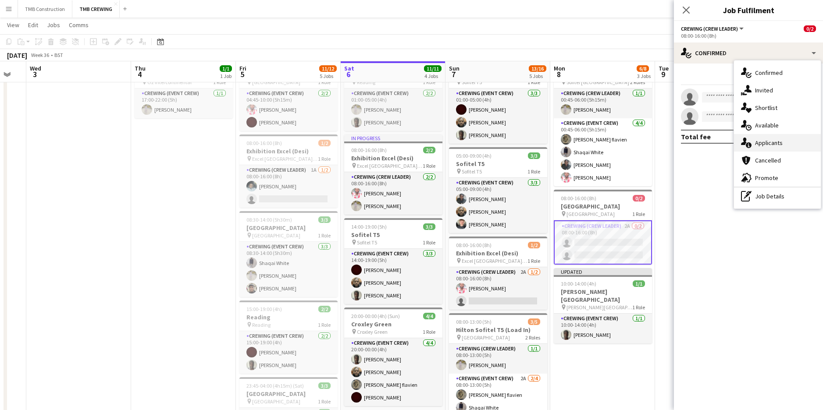
click at [780, 146] on span "Applicants" at bounding box center [769, 143] width 28 height 8
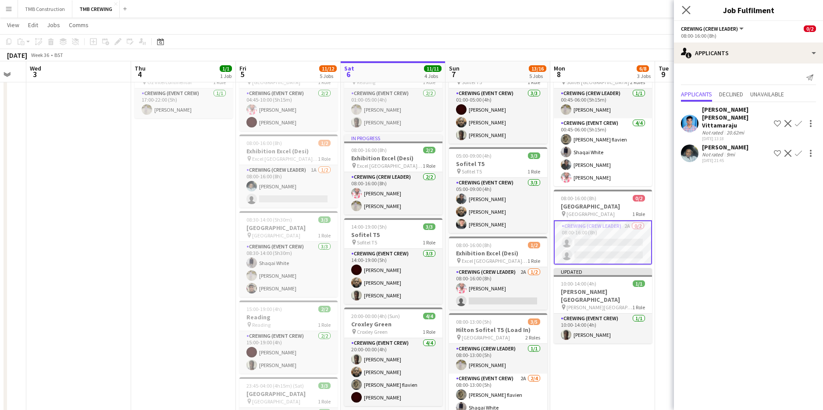
click at [682, 10] on icon "Close pop-in" at bounding box center [686, 10] width 8 height 8
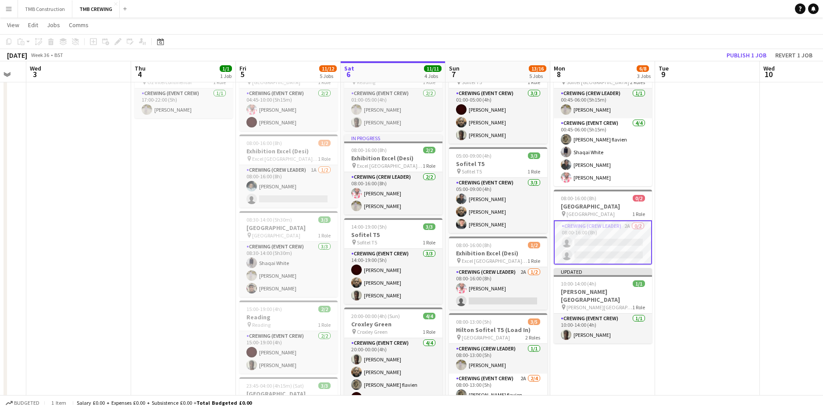
click at [682, 194] on app-date-cell at bounding box center [707, 307] width 105 height 506
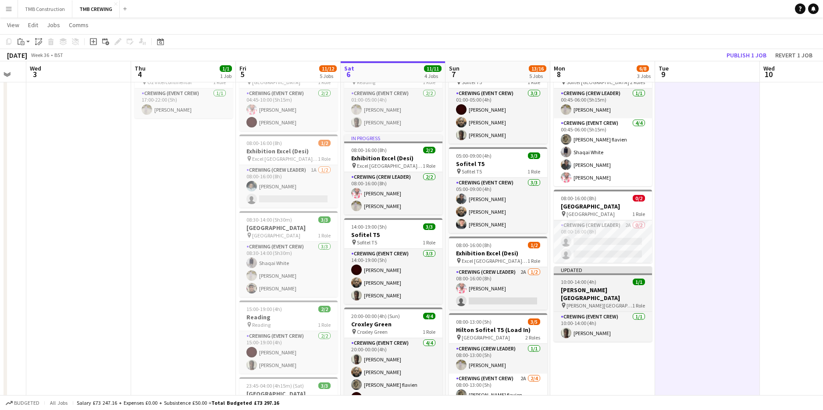
click at [620, 290] on h3 "[PERSON_NAME][GEOGRAPHIC_DATA]" at bounding box center [603, 294] width 98 height 16
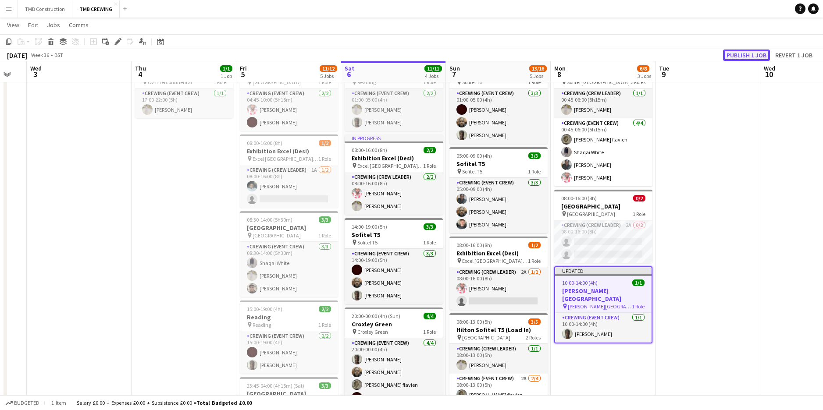
click at [757, 53] on button "Publish 1 job" at bounding box center [746, 55] width 47 height 11
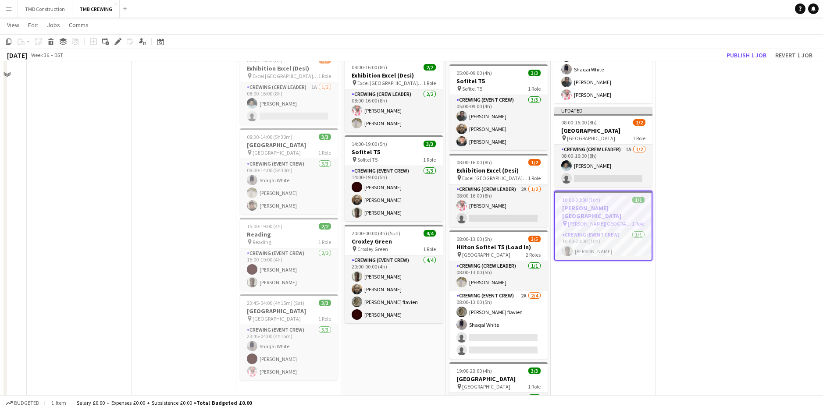
scroll to position [132, 0]
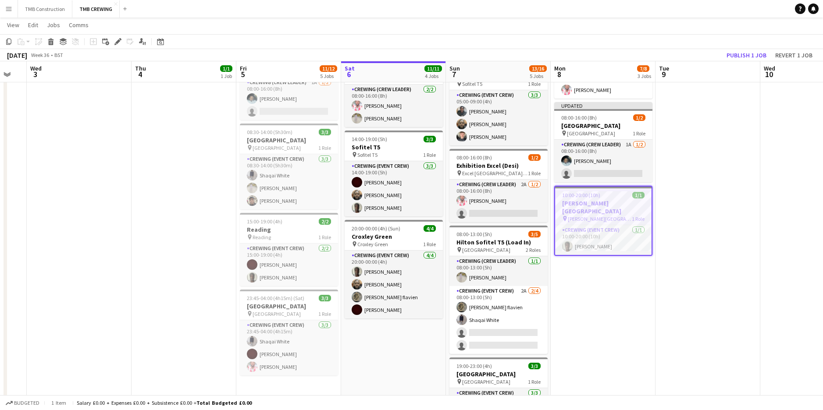
drag, startPoint x: 722, startPoint y: 204, endPoint x: 142, endPoint y: 106, distance: 588.2
click at [143, 106] on app-date-cell "17:00-22:00 (5h) 1/1 O2 Intercontinental (Derig) pin O2 Intercontinental 1 Role…" at bounding box center [184, 220] width 105 height 506
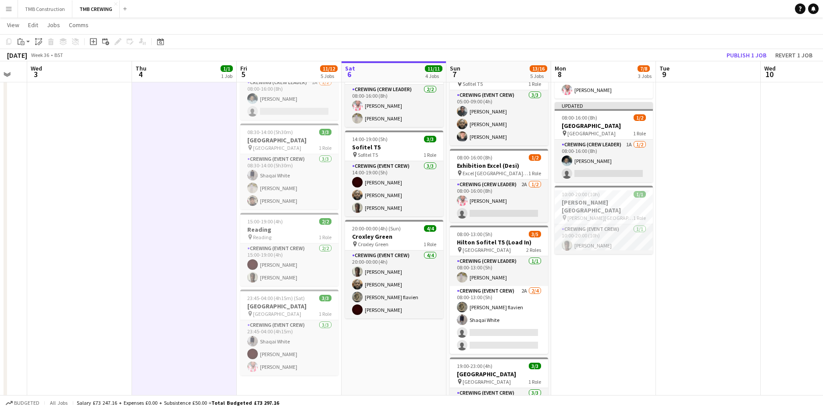
drag, startPoint x: 638, startPoint y: 258, endPoint x: 599, endPoint y: 290, distance: 50.7
click at [599, 290] on app-date-cell "00:45-06:00 (5h15m) 5/5 Hilton Sofitel T5 (Load In) pin Sofitel London Heathrow…" at bounding box center [603, 220] width 105 height 506
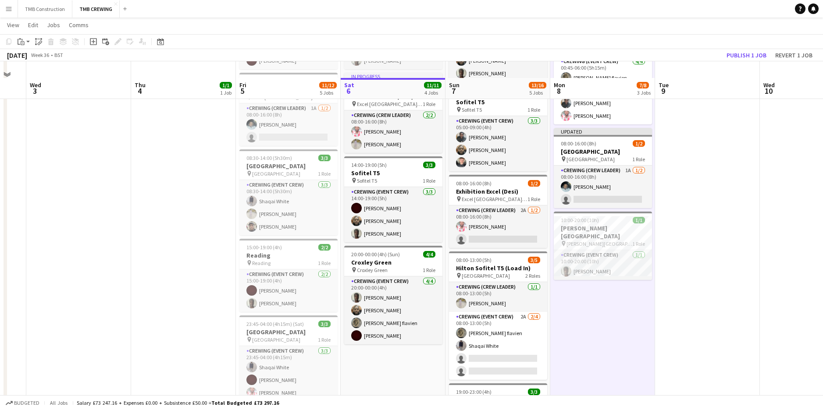
scroll to position [78, 0]
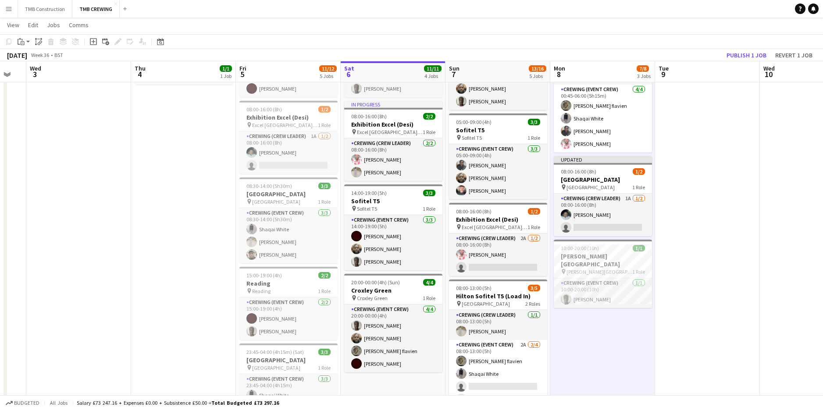
drag, startPoint x: 637, startPoint y: 267, endPoint x: 627, endPoint y: 331, distance: 64.4
click at [627, 331] on app-date-cell "00:45-06:00 (5h15m) 5/5 Hilton Sofitel T5 (Load In) pin Sofitel London Heathrow…" at bounding box center [602, 274] width 105 height 506
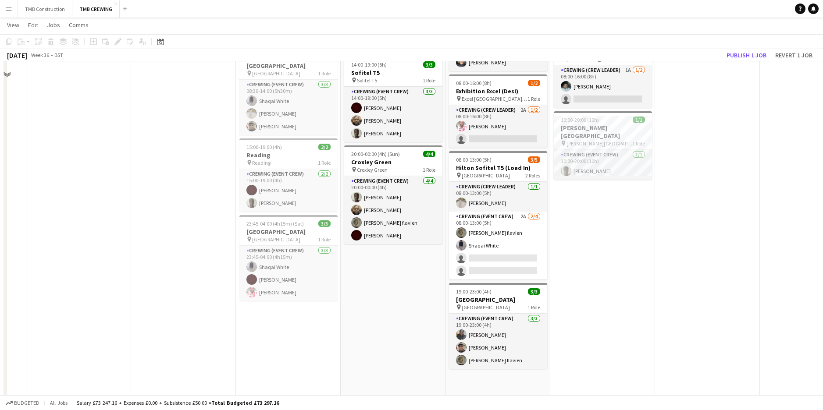
scroll to position [209, 0]
